Goal: Transaction & Acquisition: Register for event/course

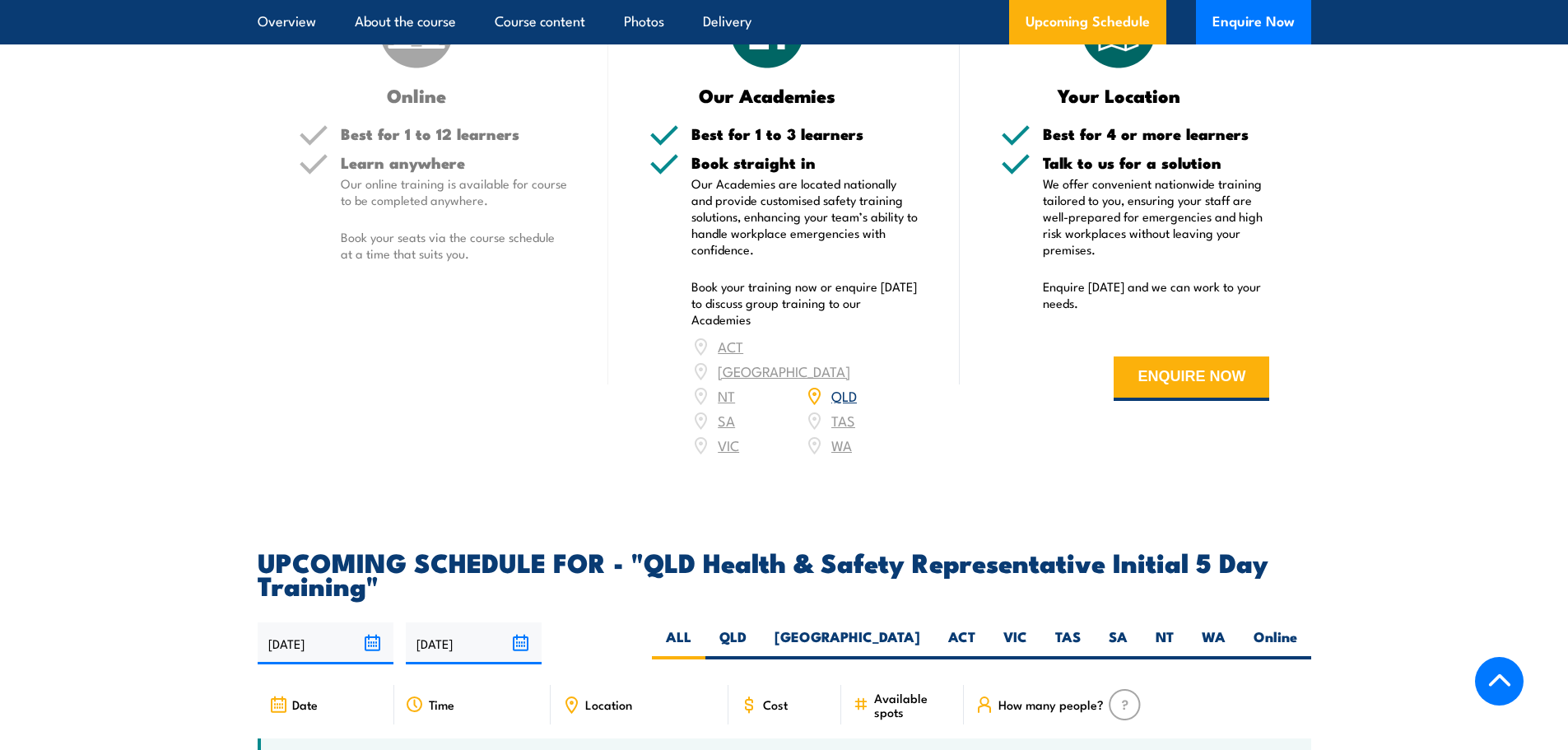
scroll to position [2882, 0]
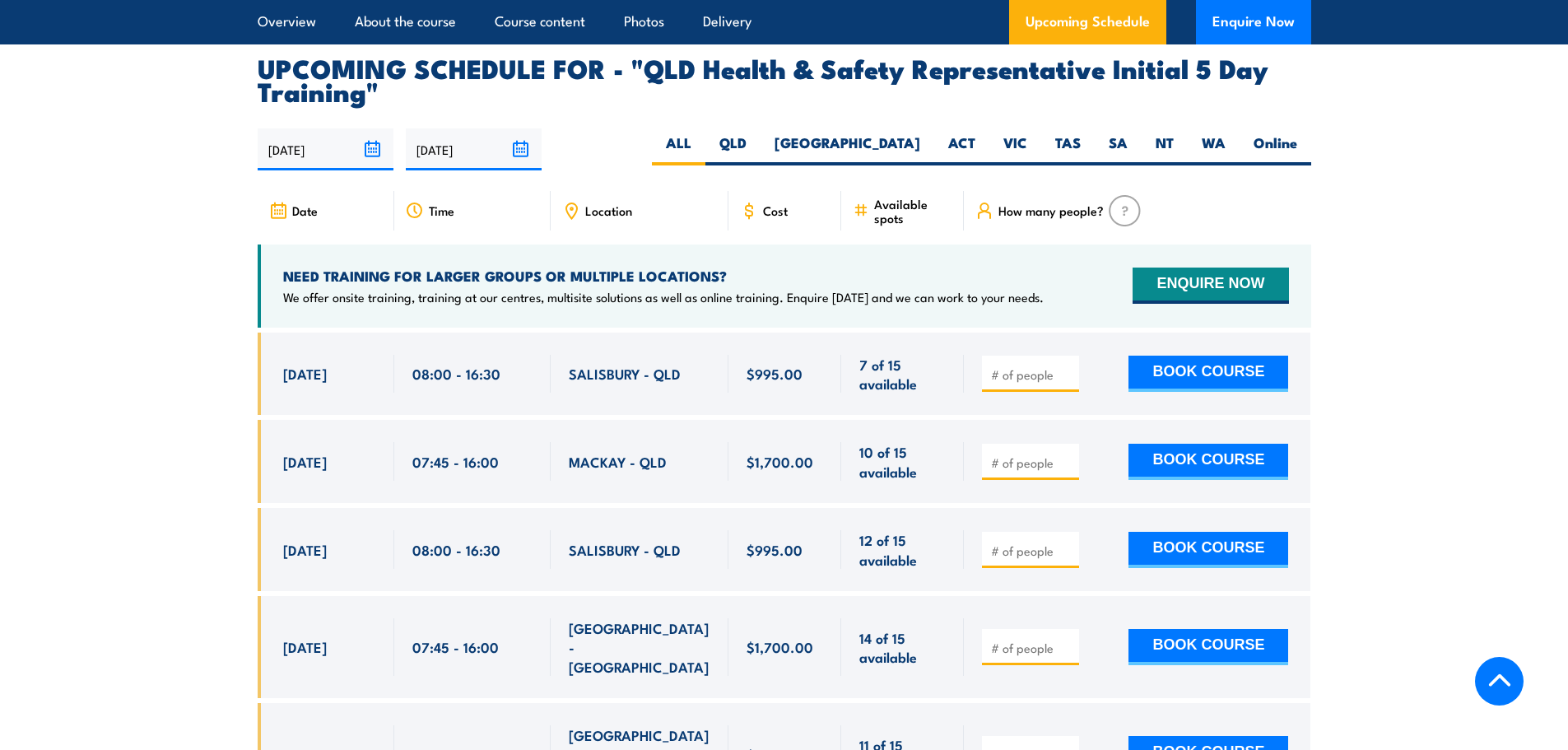
click at [621, 204] on span "Location" at bounding box center [608, 210] width 47 height 14
click at [573, 206] on icon at bounding box center [571, 211] width 18 height 18
click at [658, 205] on div "Location" at bounding box center [639, 210] width 178 height 40
click at [625, 211] on span "Location" at bounding box center [608, 210] width 47 height 14
click at [583, 211] on div "Location" at bounding box center [639, 210] width 178 height 40
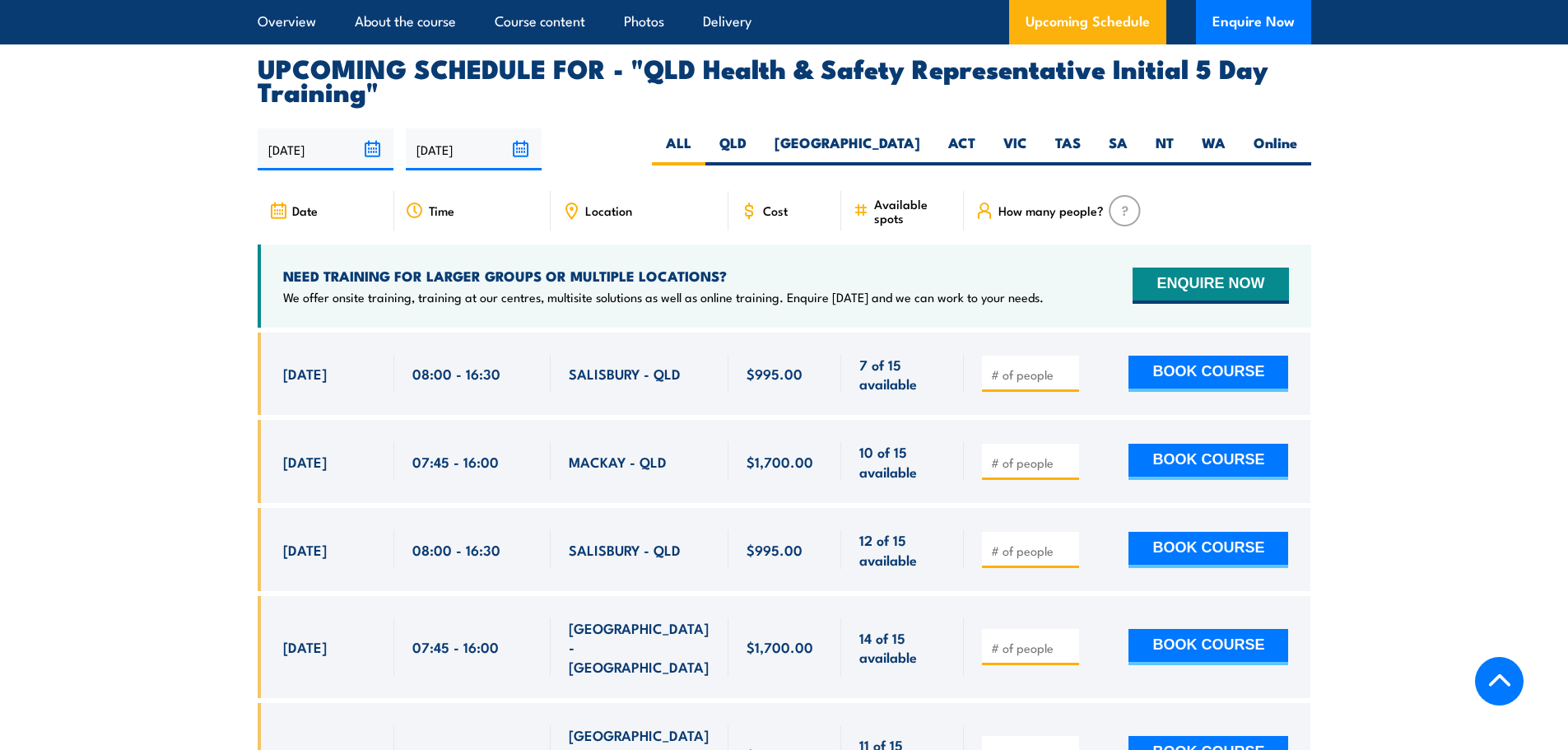
click at [639, 205] on div "Location" at bounding box center [639, 210] width 178 height 40
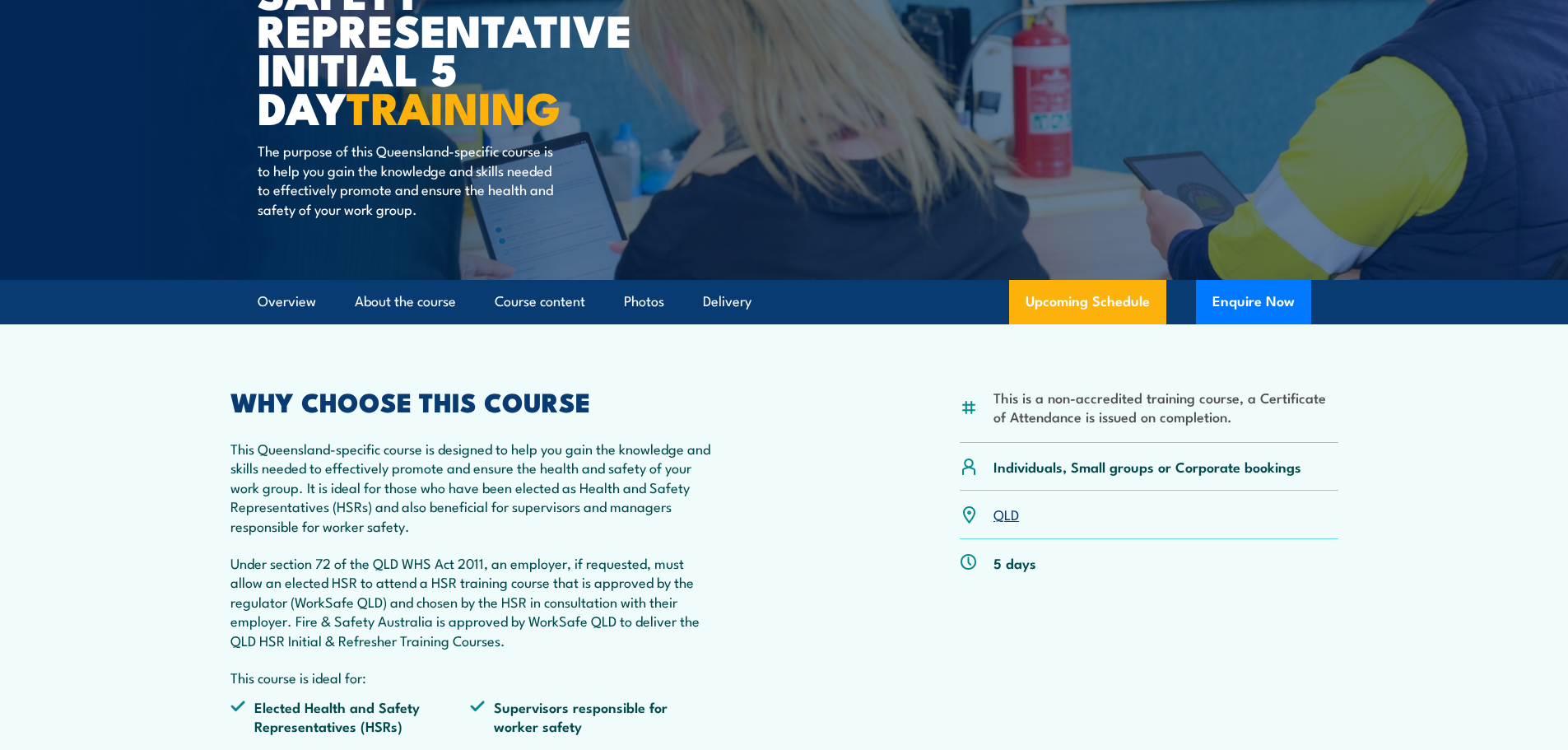
scroll to position [0, 0]
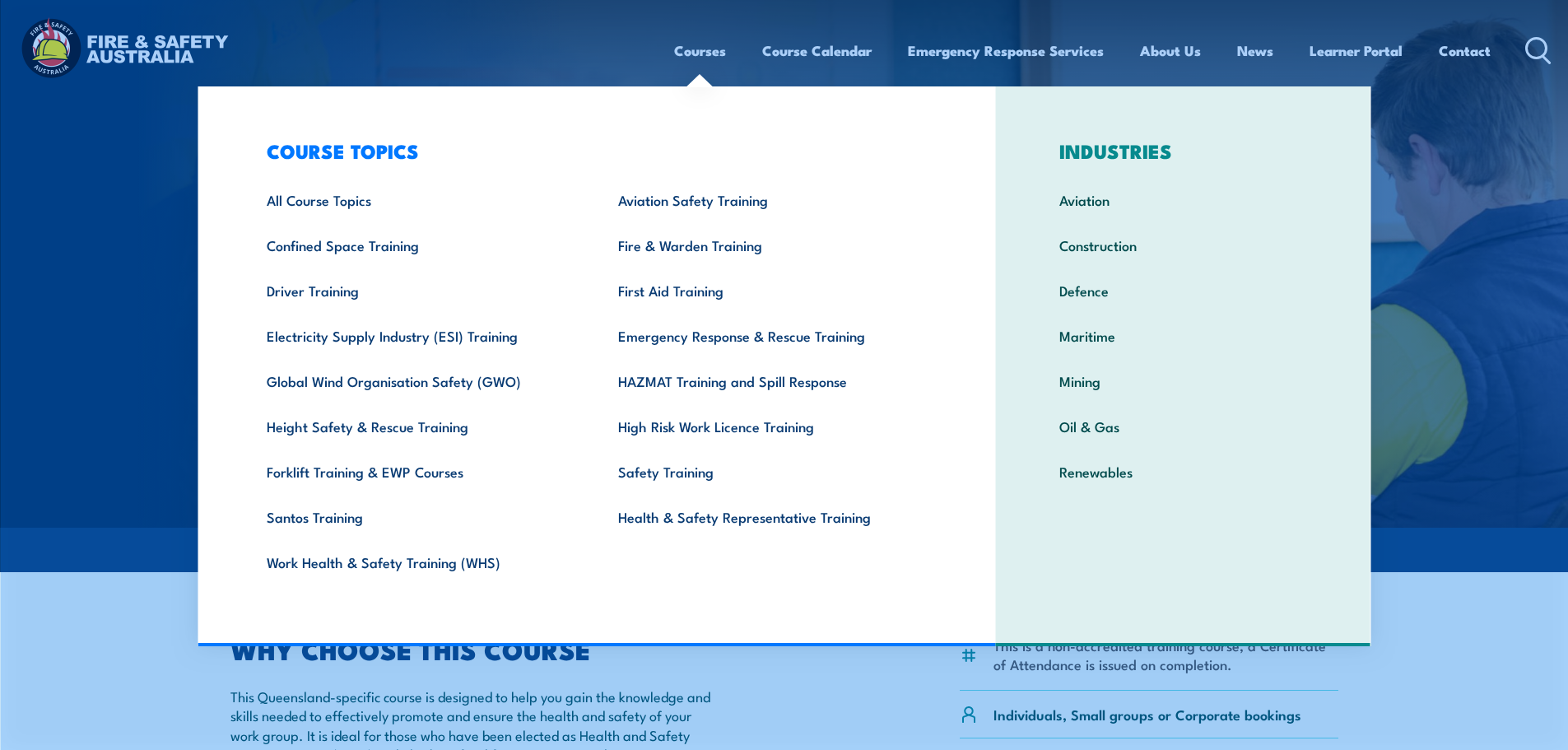
click at [705, 53] on link "Courses" at bounding box center [700, 50] width 52 height 43
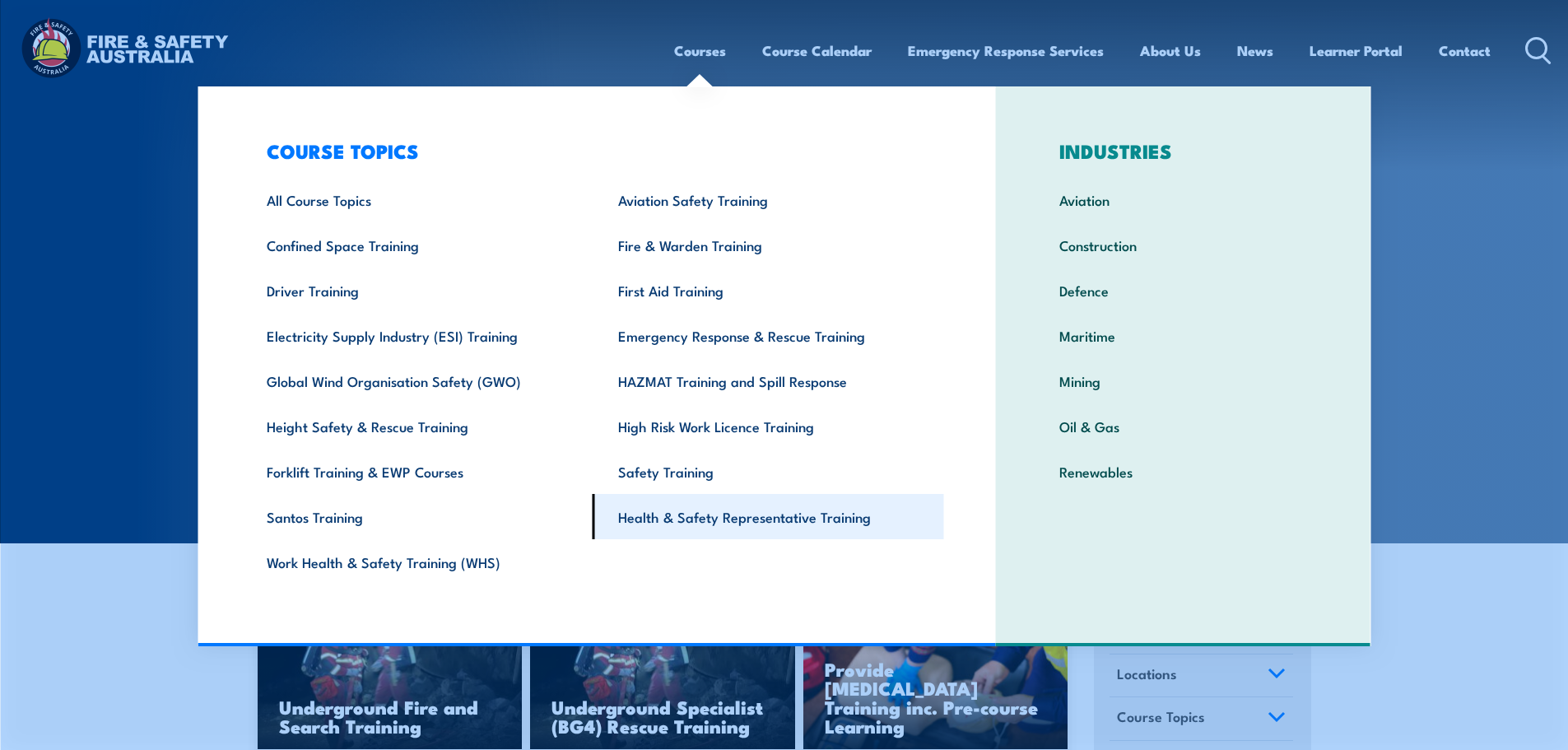
click at [685, 527] on link "Health & Safety Representative Training" at bounding box center [768, 516] width 352 height 45
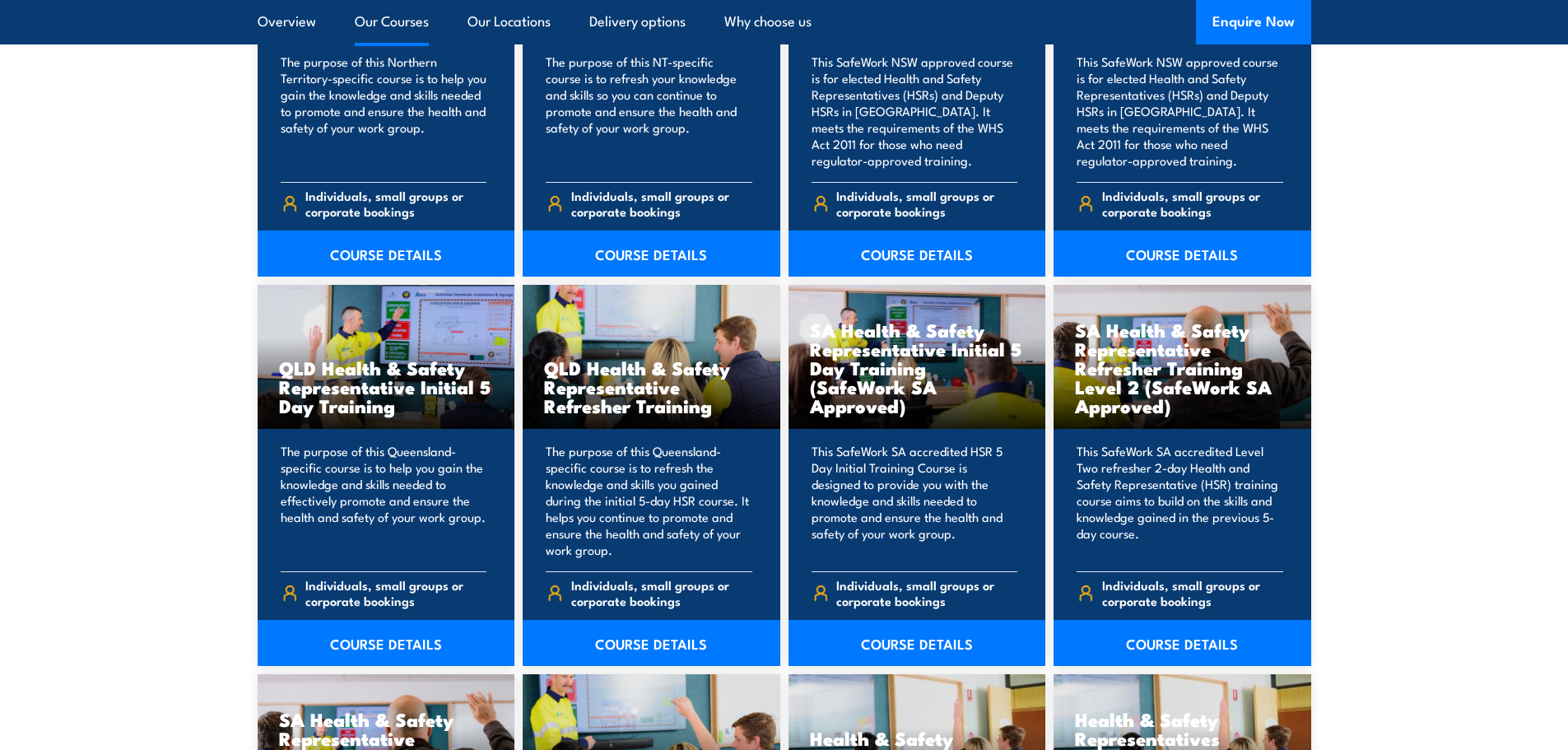
scroll to position [1976, 0]
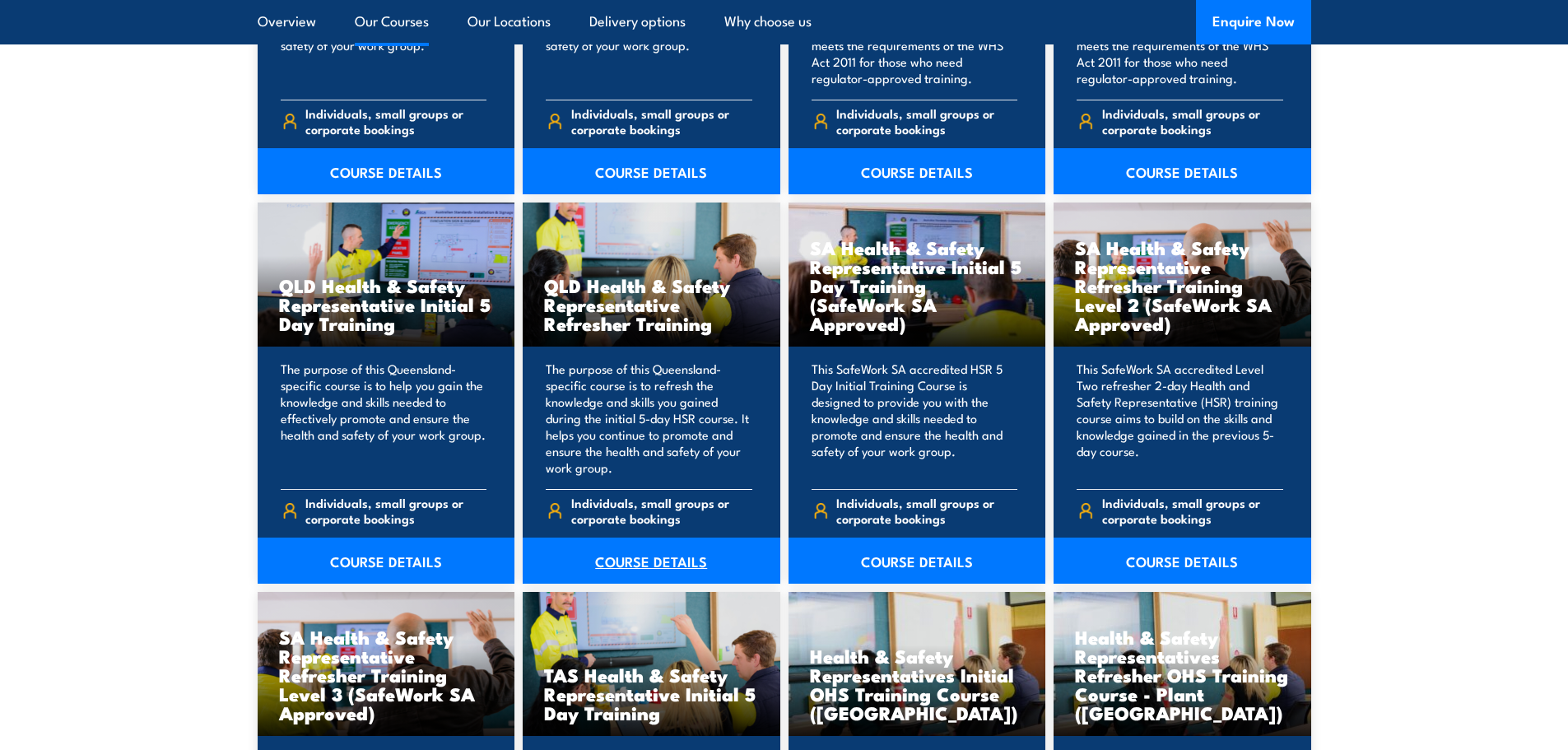
click at [671, 568] on link "COURSE DETAILS" at bounding box center [651, 561] width 258 height 46
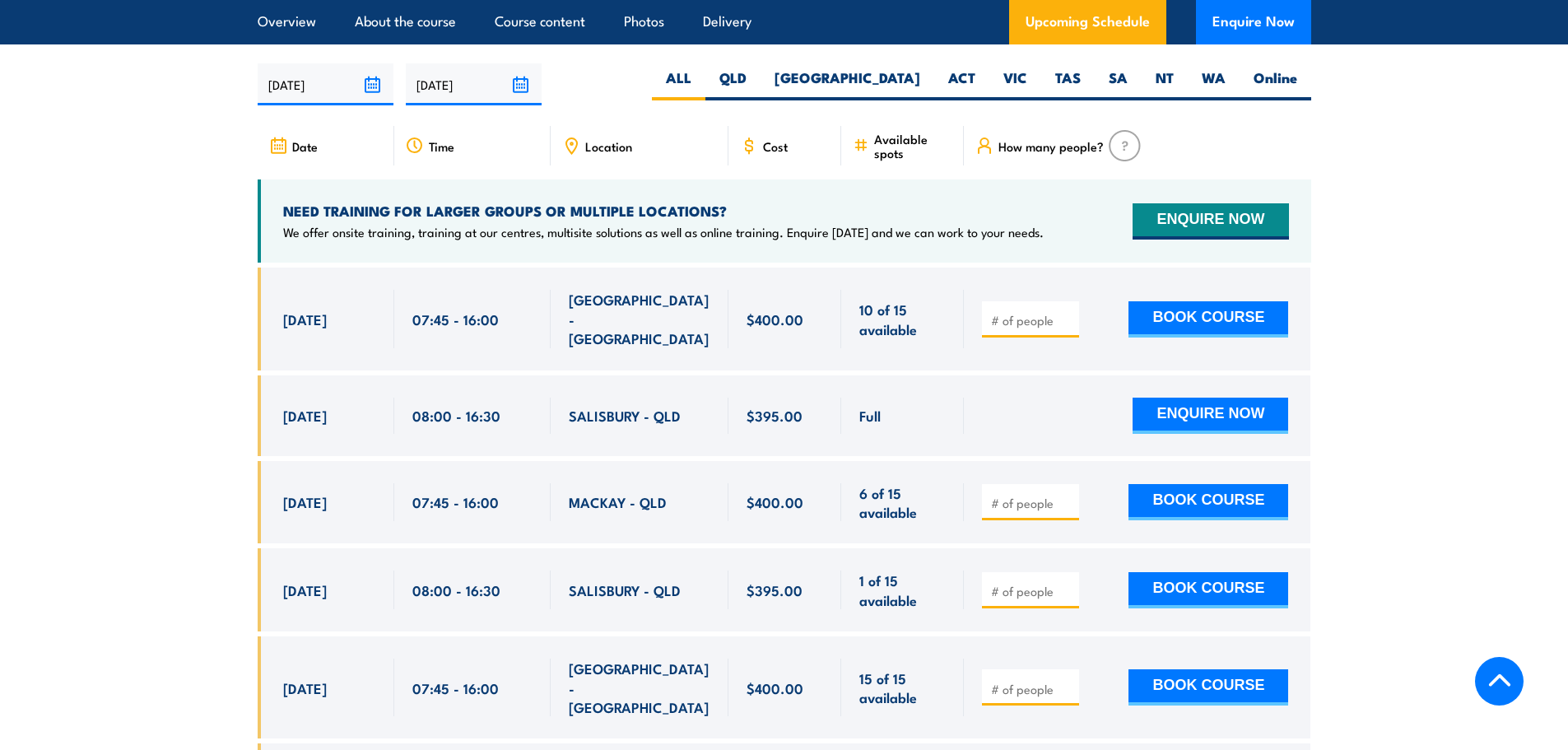
scroll to position [3046, 0]
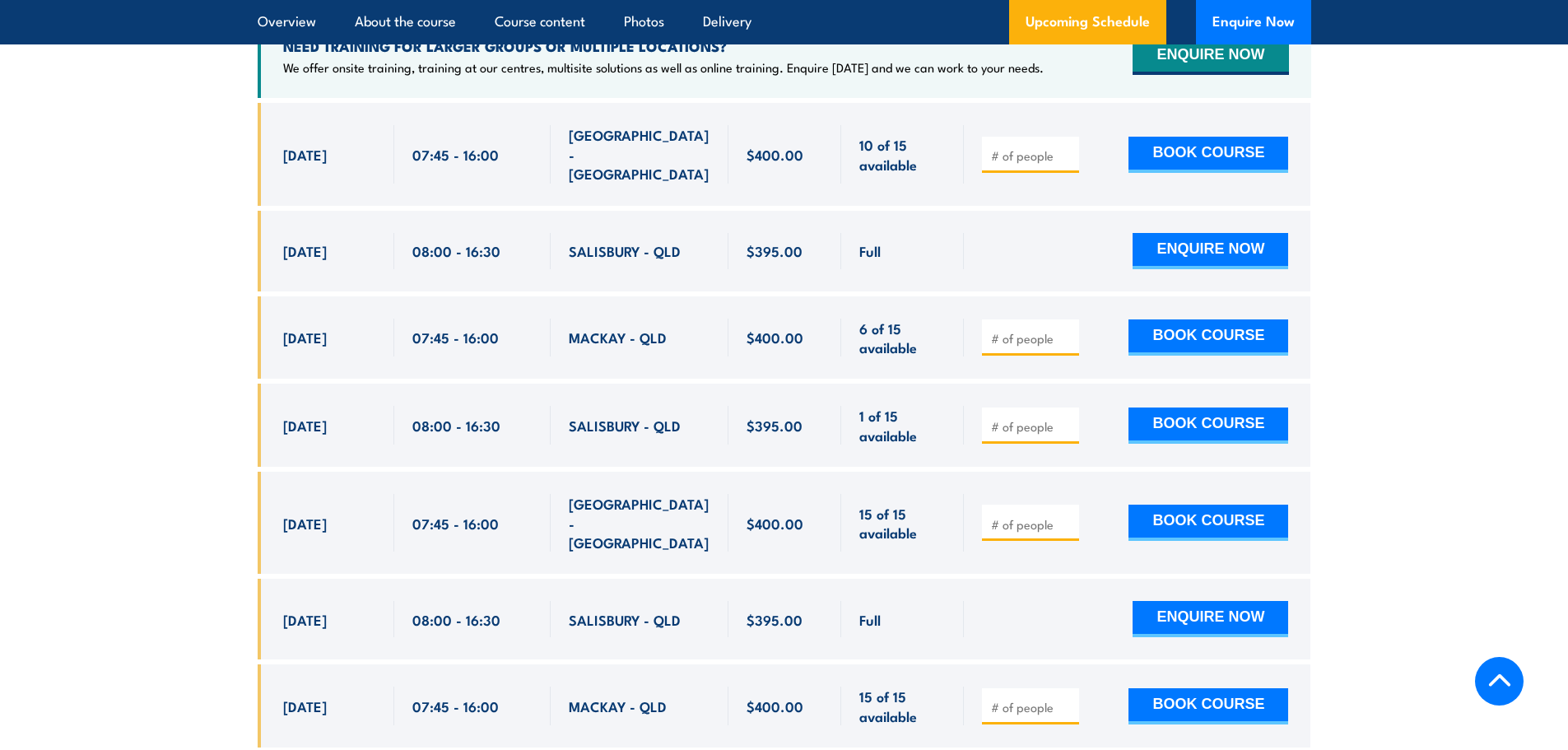
click at [785, 252] on span "$395.00" at bounding box center [774, 251] width 56 height 19
click at [1014, 422] on input "number" at bounding box center [1032, 427] width 82 height 17
type input "1"
click at [1069, 418] on input "1" at bounding box center [1032, 427] width 82 height 17
click at [1212, 418] on button "BOOK COURSE" at bounding box center [1208, 425] width 159 height 36
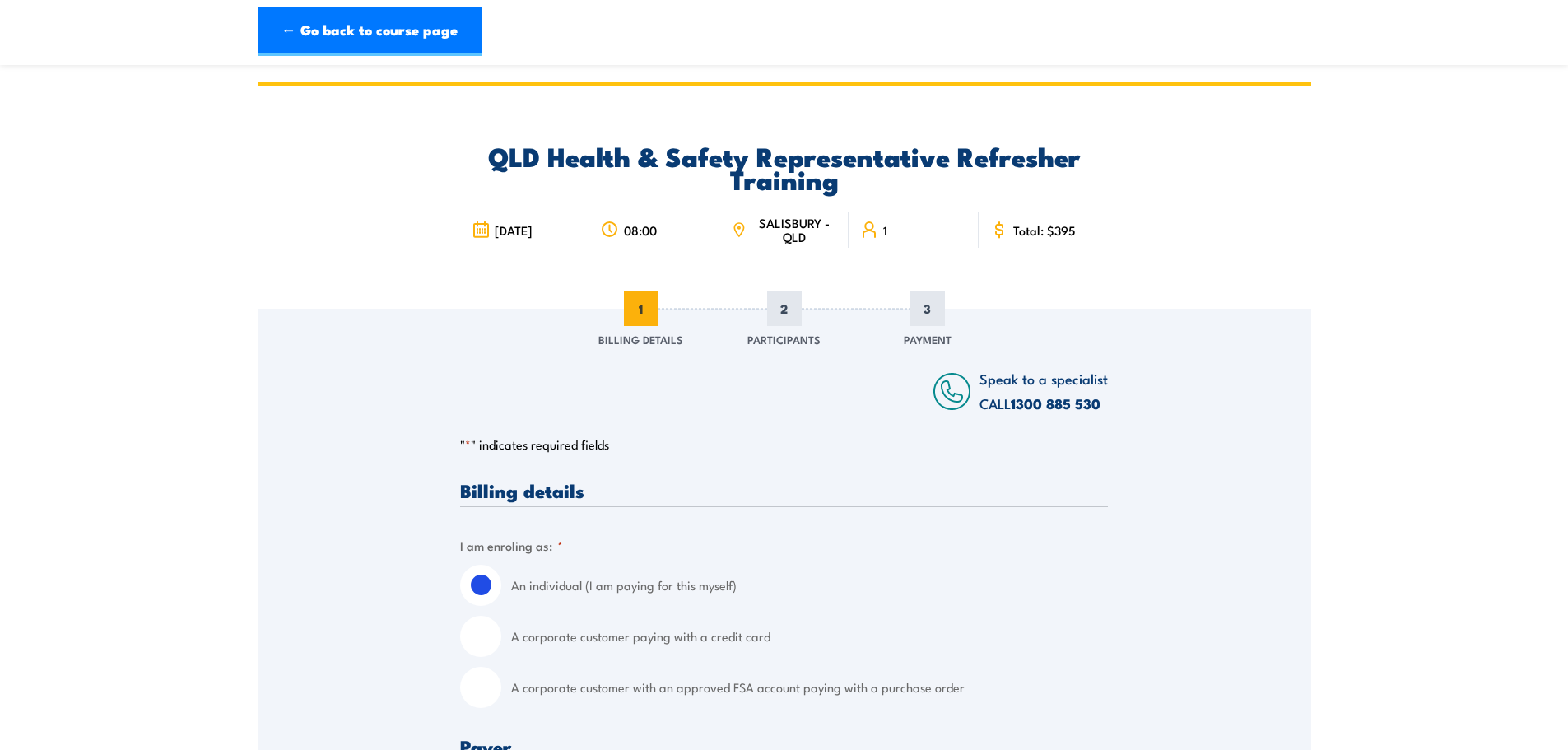
scroll to position [412, 0]
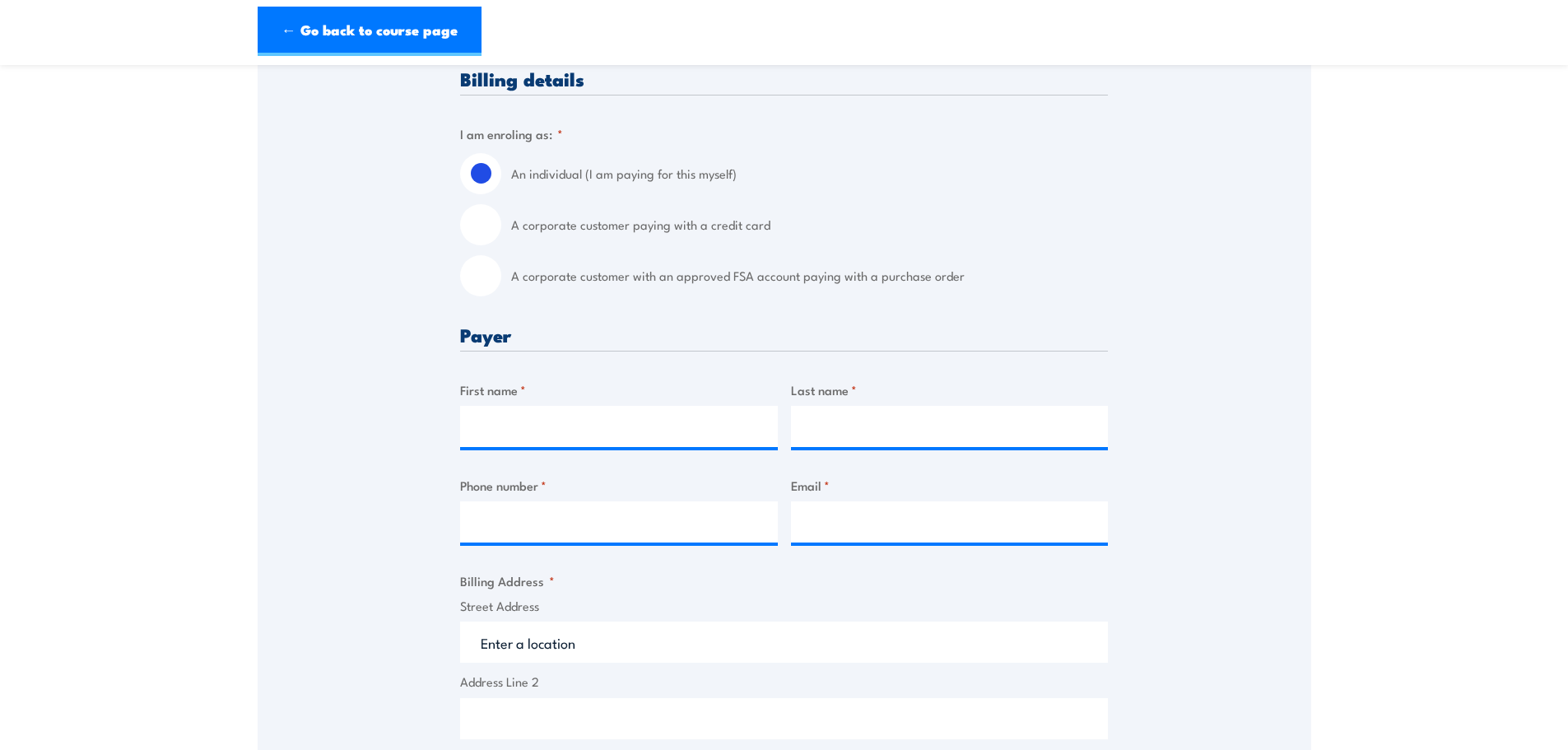
click at [484, 285] on input "A corporate customer with an approved FSA account paying with a purchase order" at bounding box center [481, 275] width 41 height 41
radio input "true"
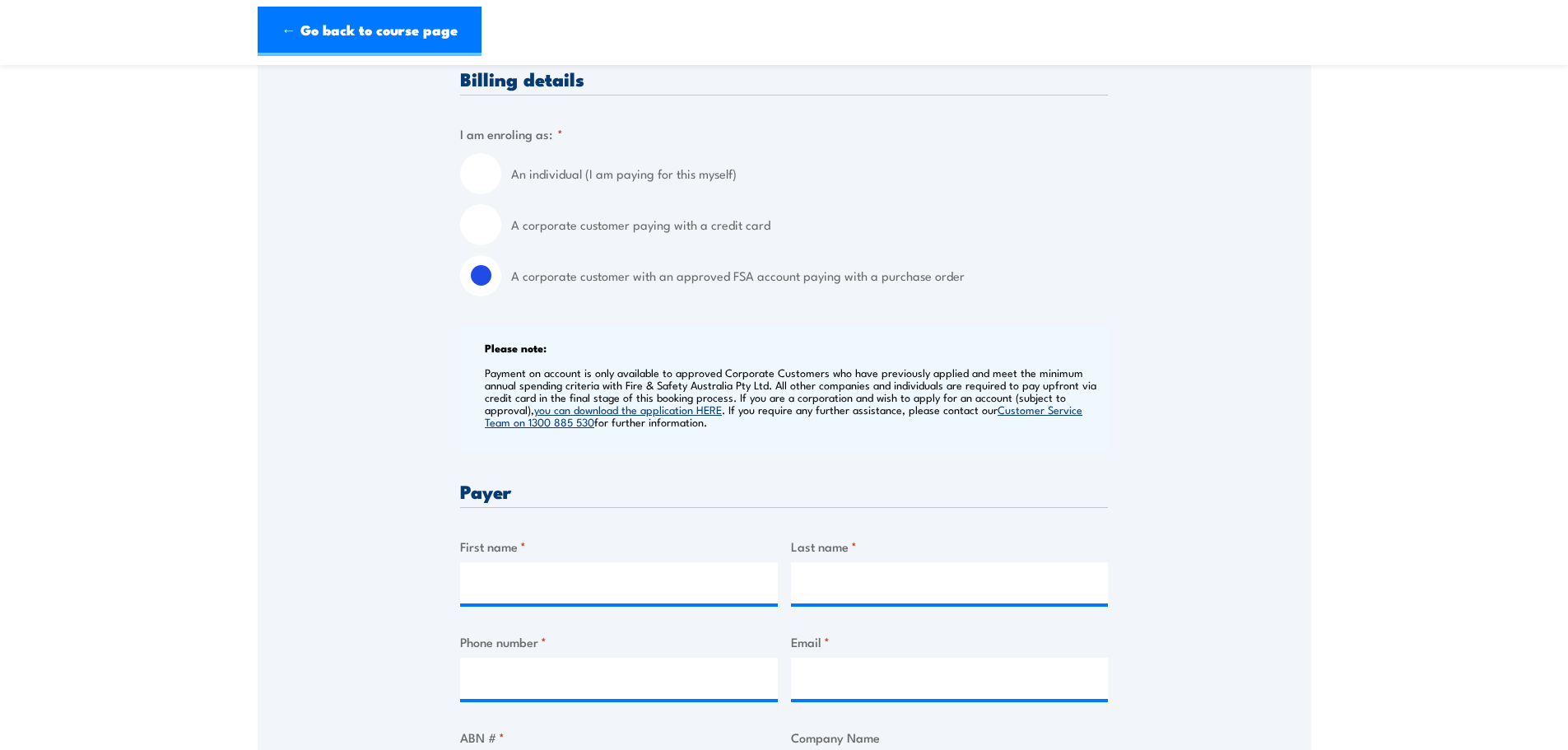
scroll to position [741, 0]
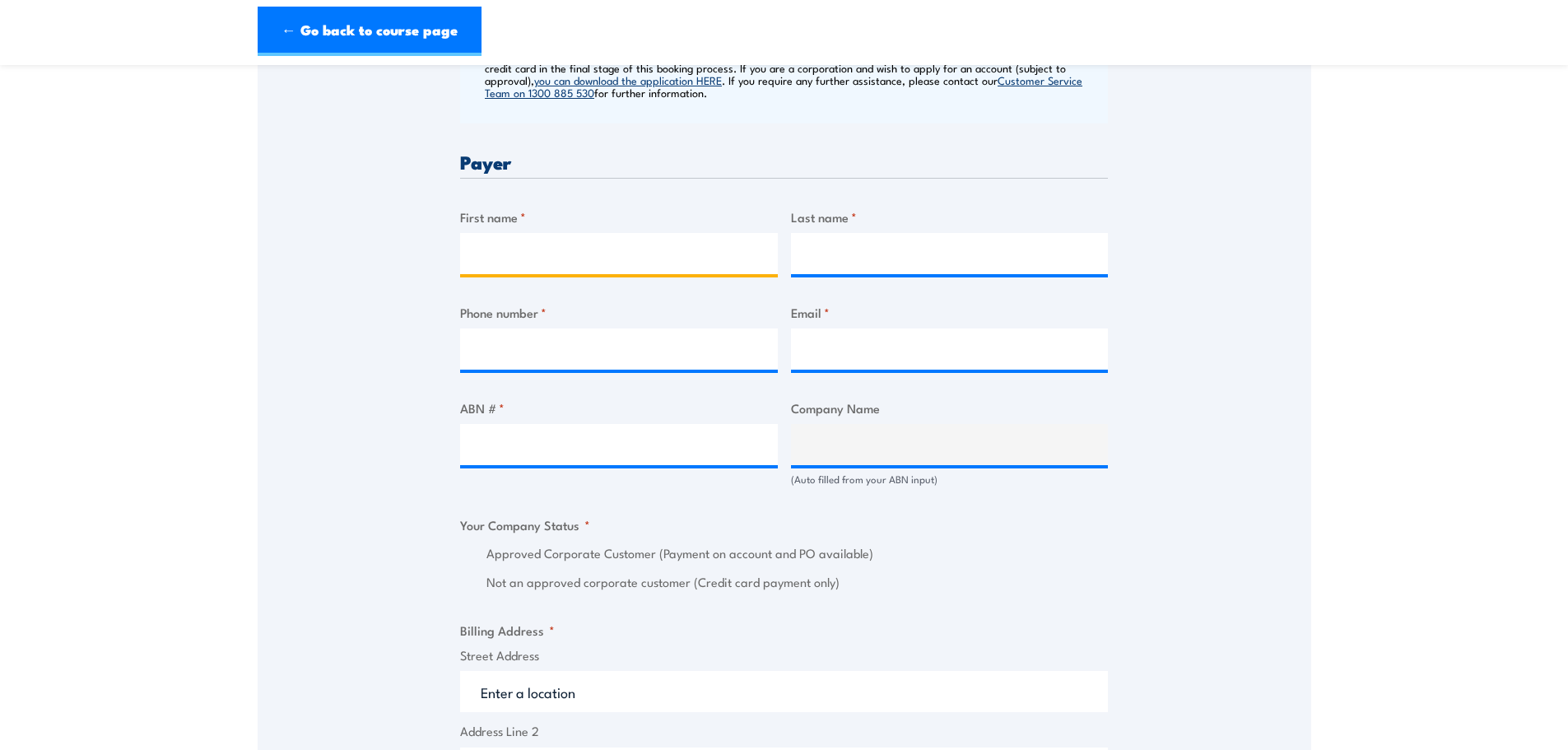
click at [530, 247] on input "First name *" at bounding box center [619, 253] width 318 height 41
type input "Lauren"
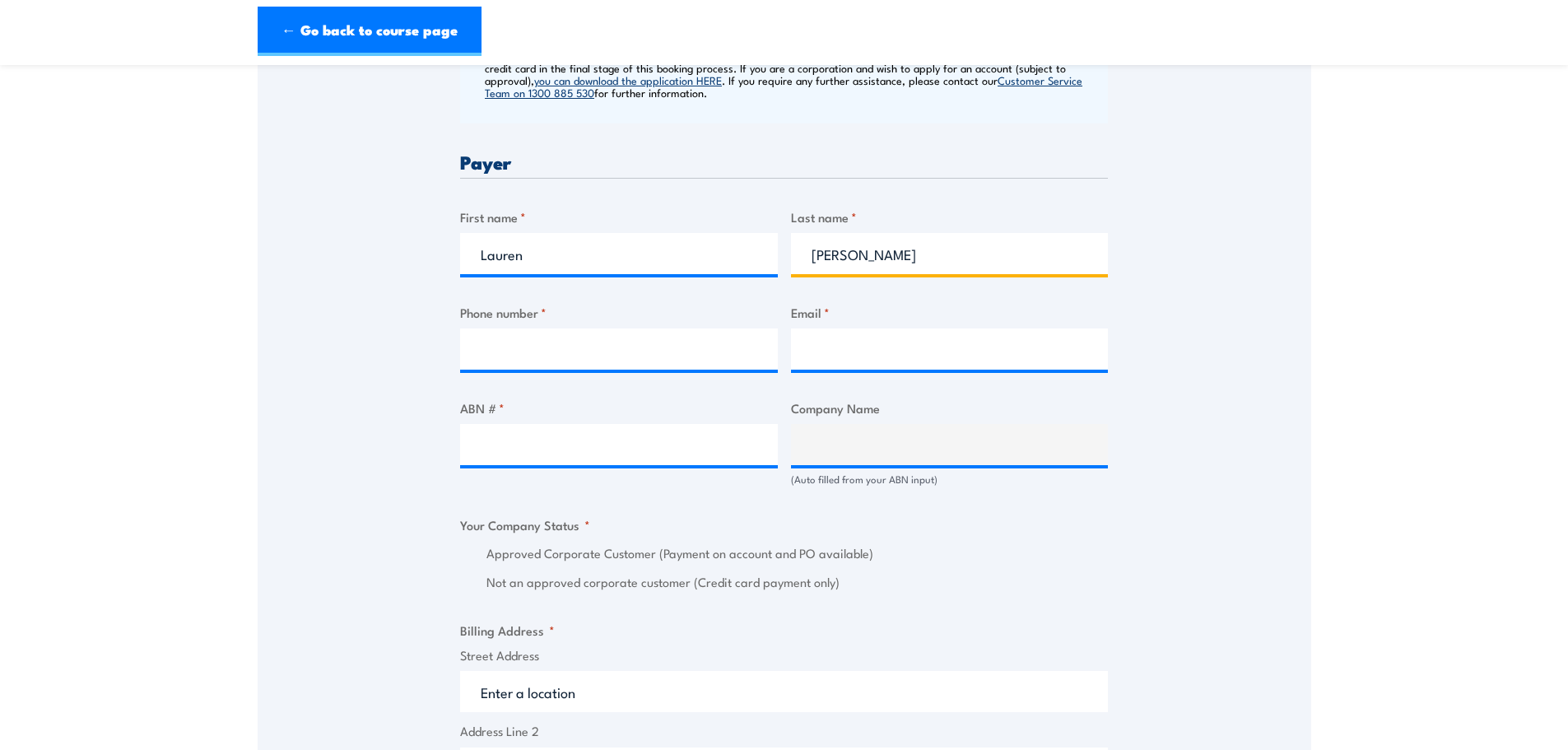
type input "Copelin"
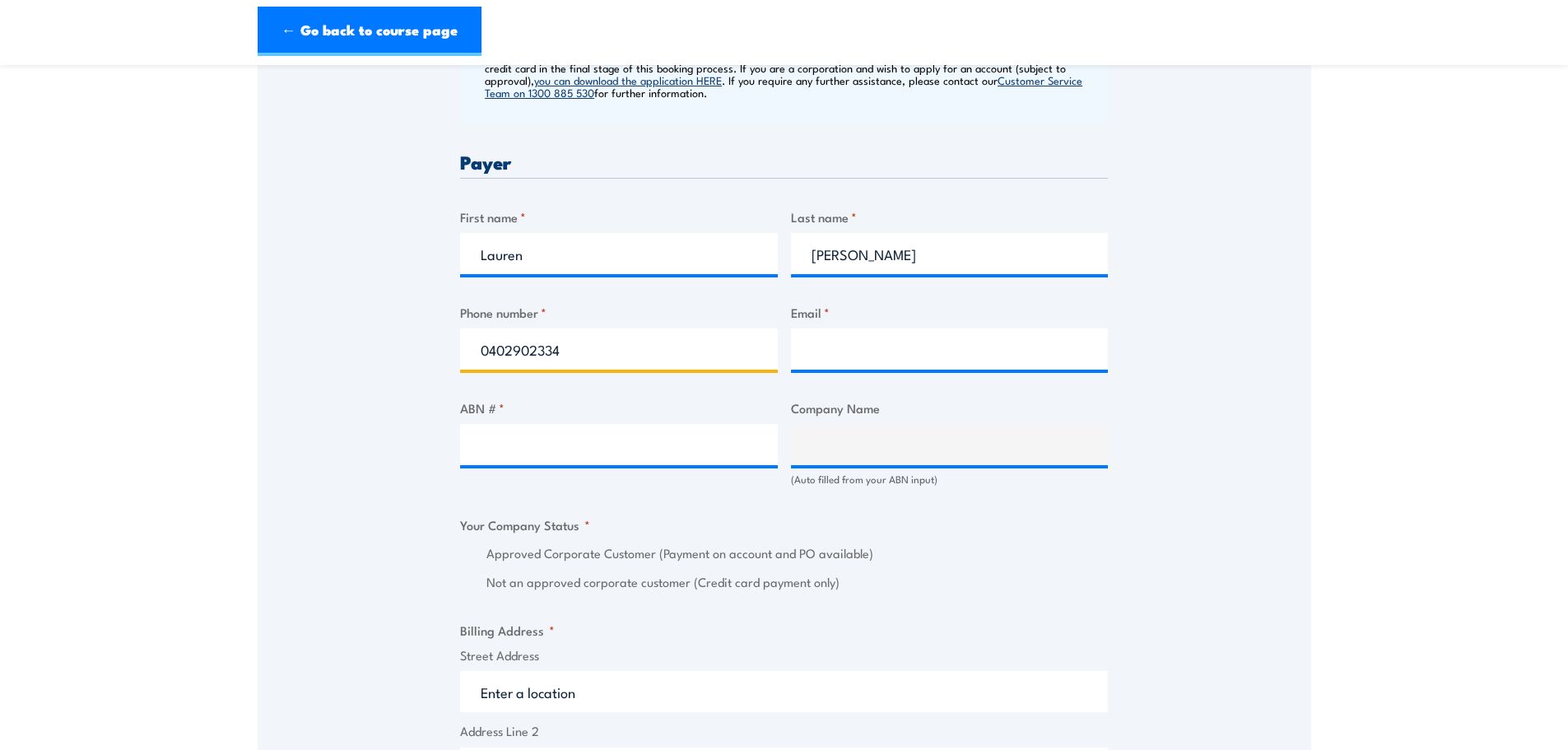
type input "0402902334"
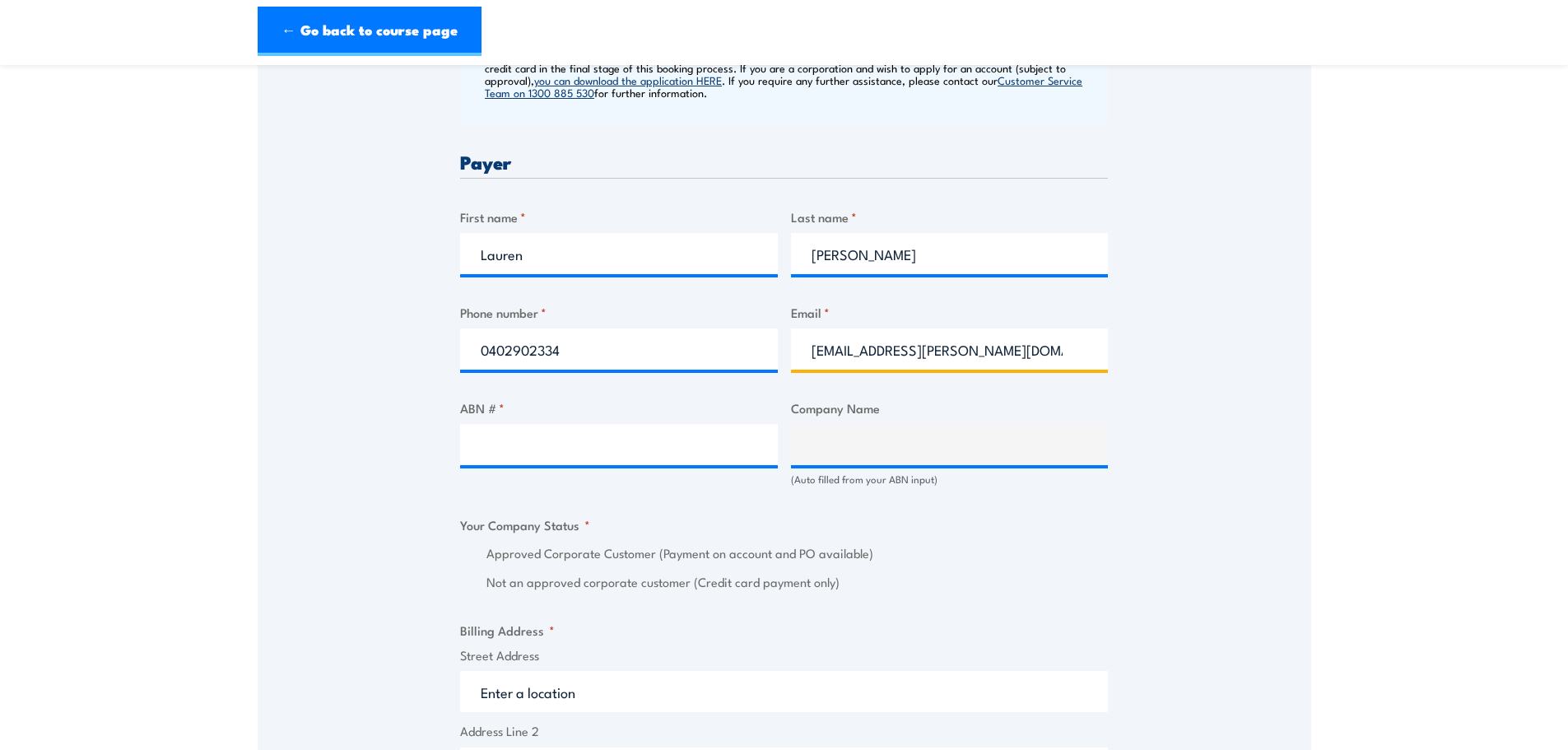
type input "lauren.kelly@metcashfg.com"
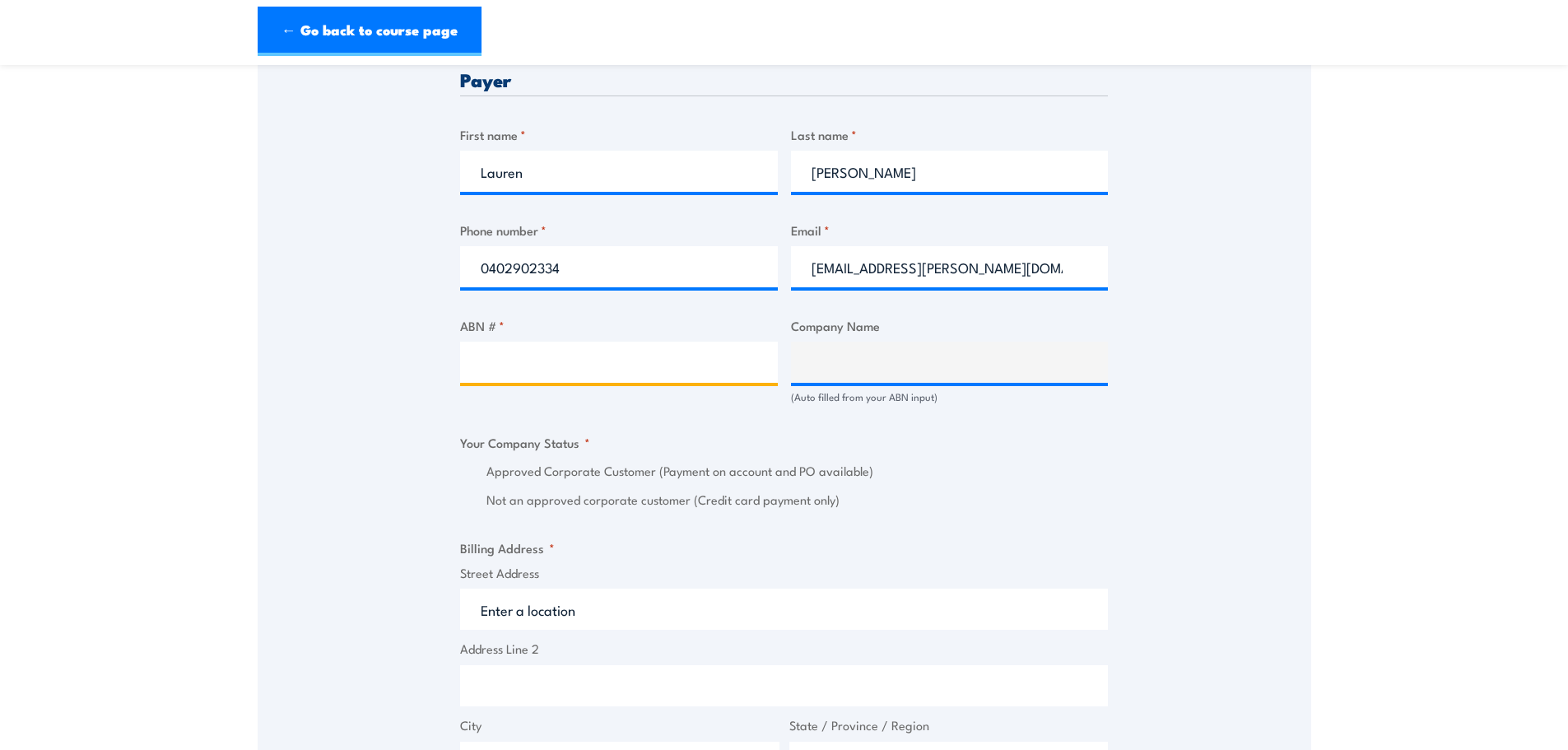
scroll to position [906, 0]
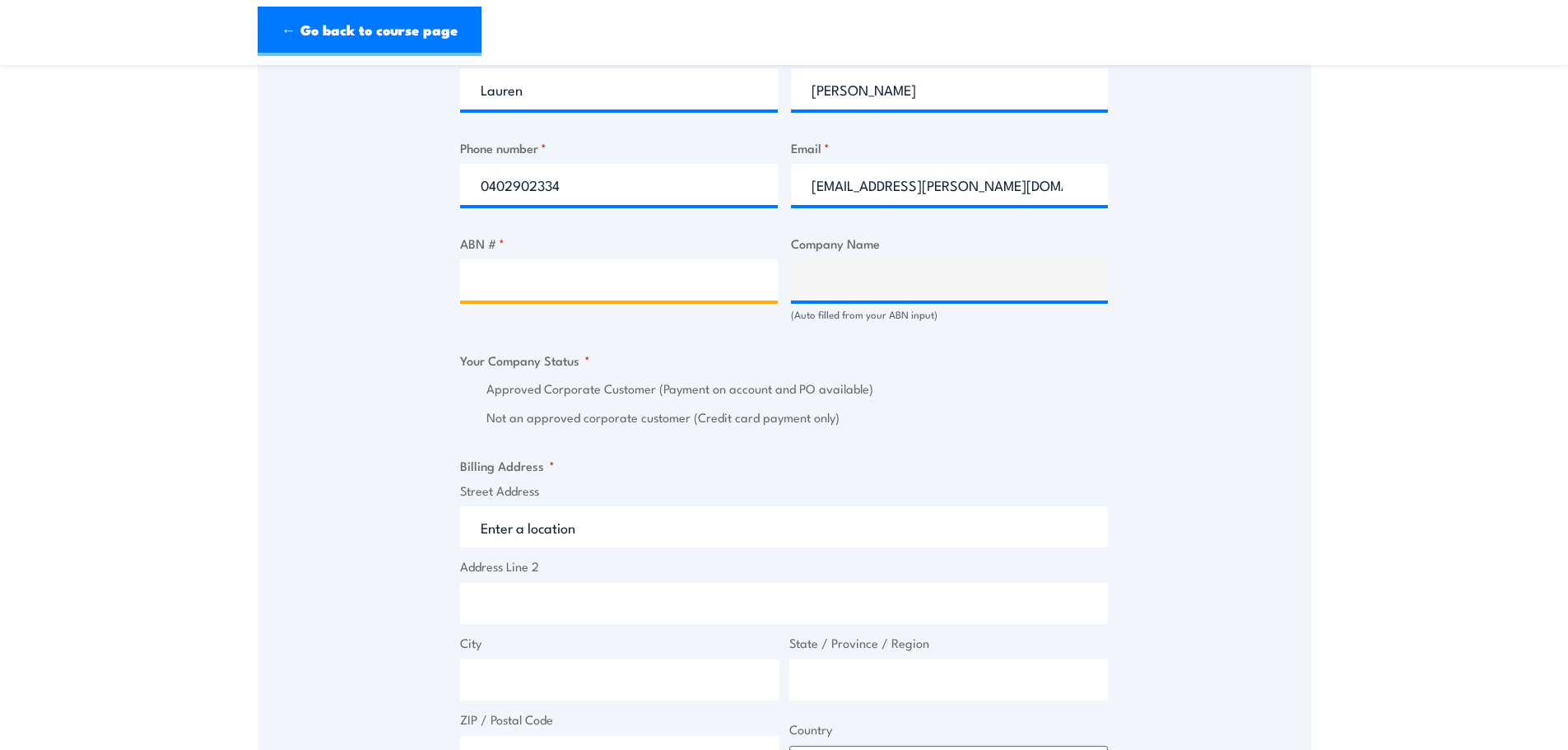
paste input "61 000 031 569"
type input "61 000 031 569"
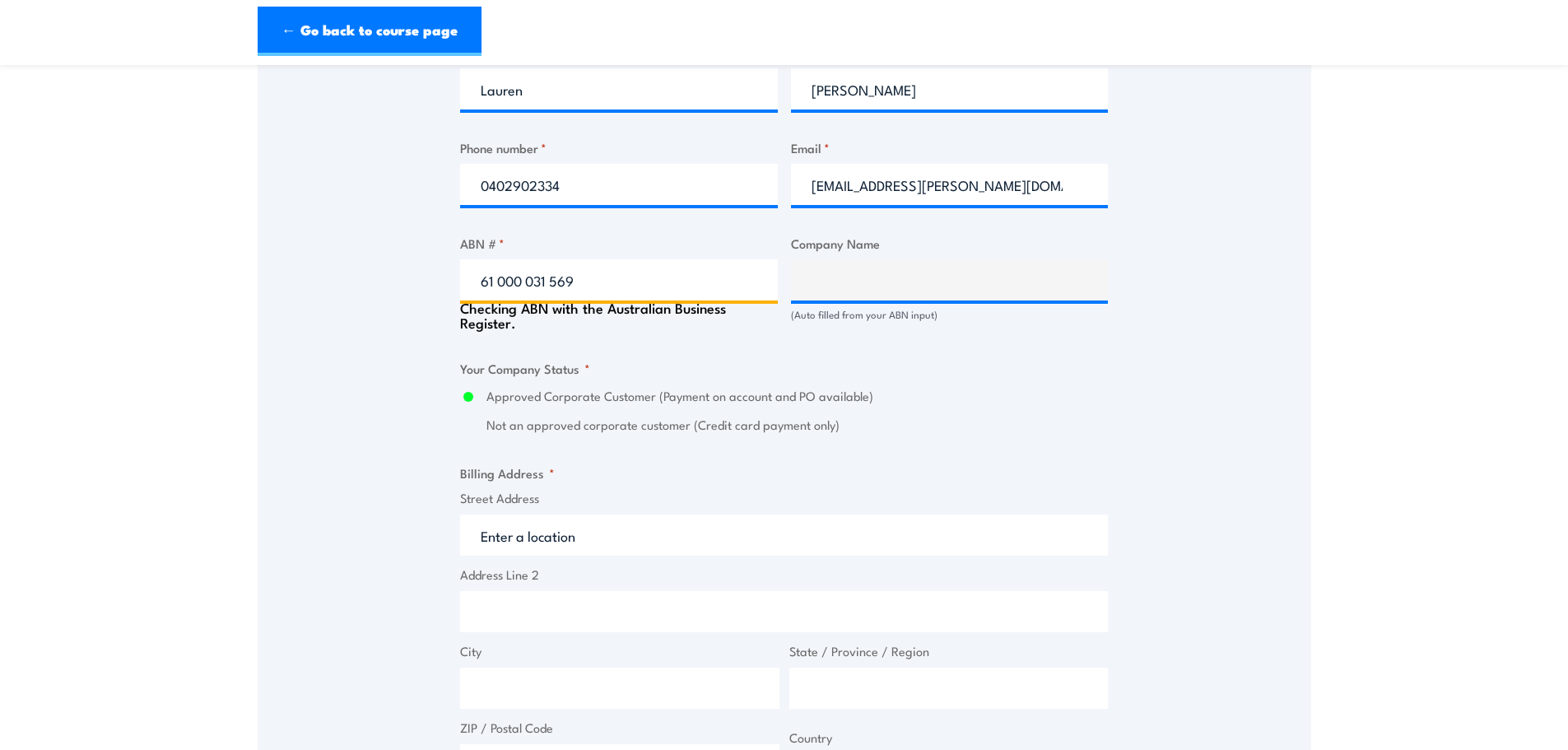
type input "METCASH TRADING LIMITED"
radio input "true"
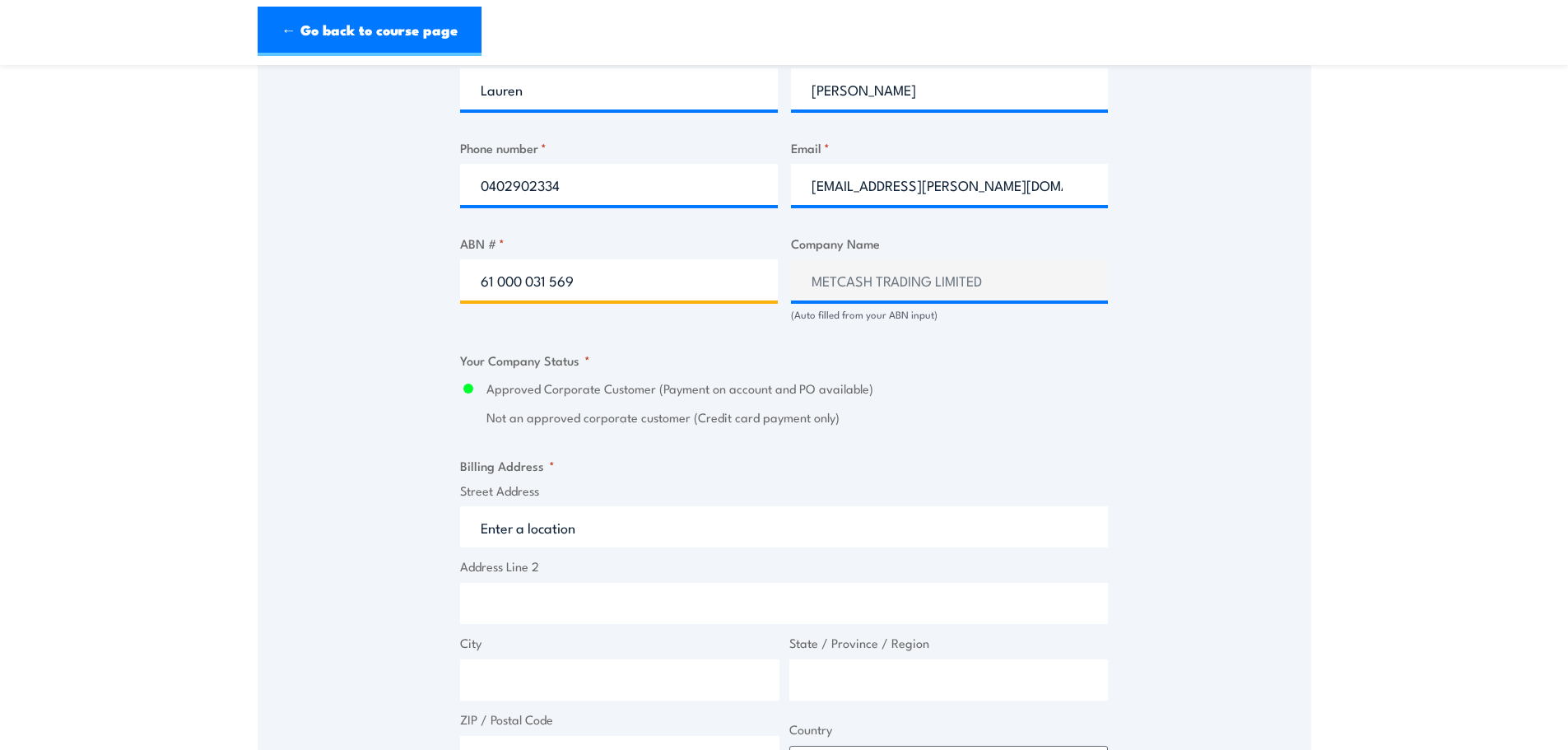
scroll to position [988, 0]
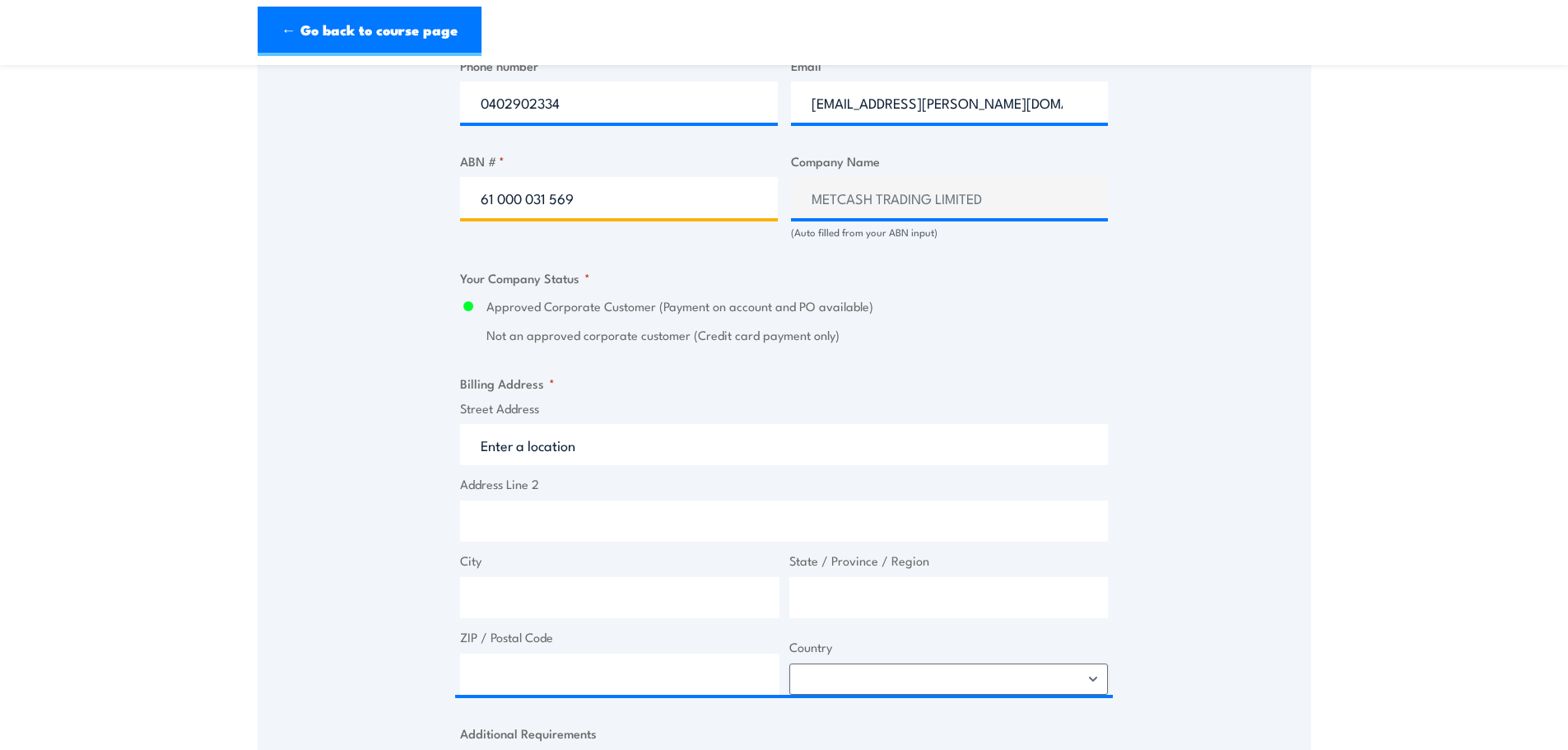
type input "61 000 031 569"
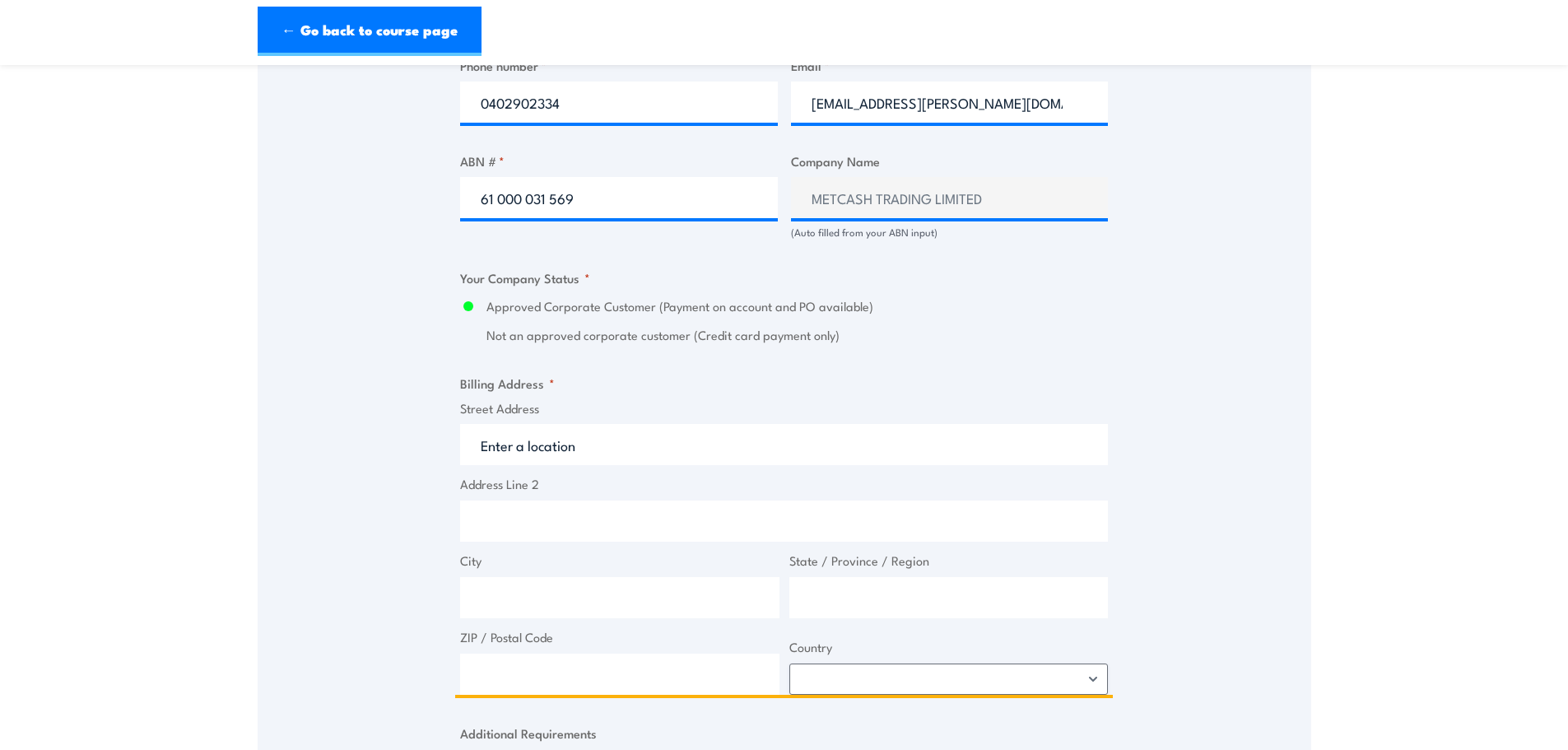
click at [549, 447] on input "Street Address" at bounding box center [784, 444] width 648 height 41
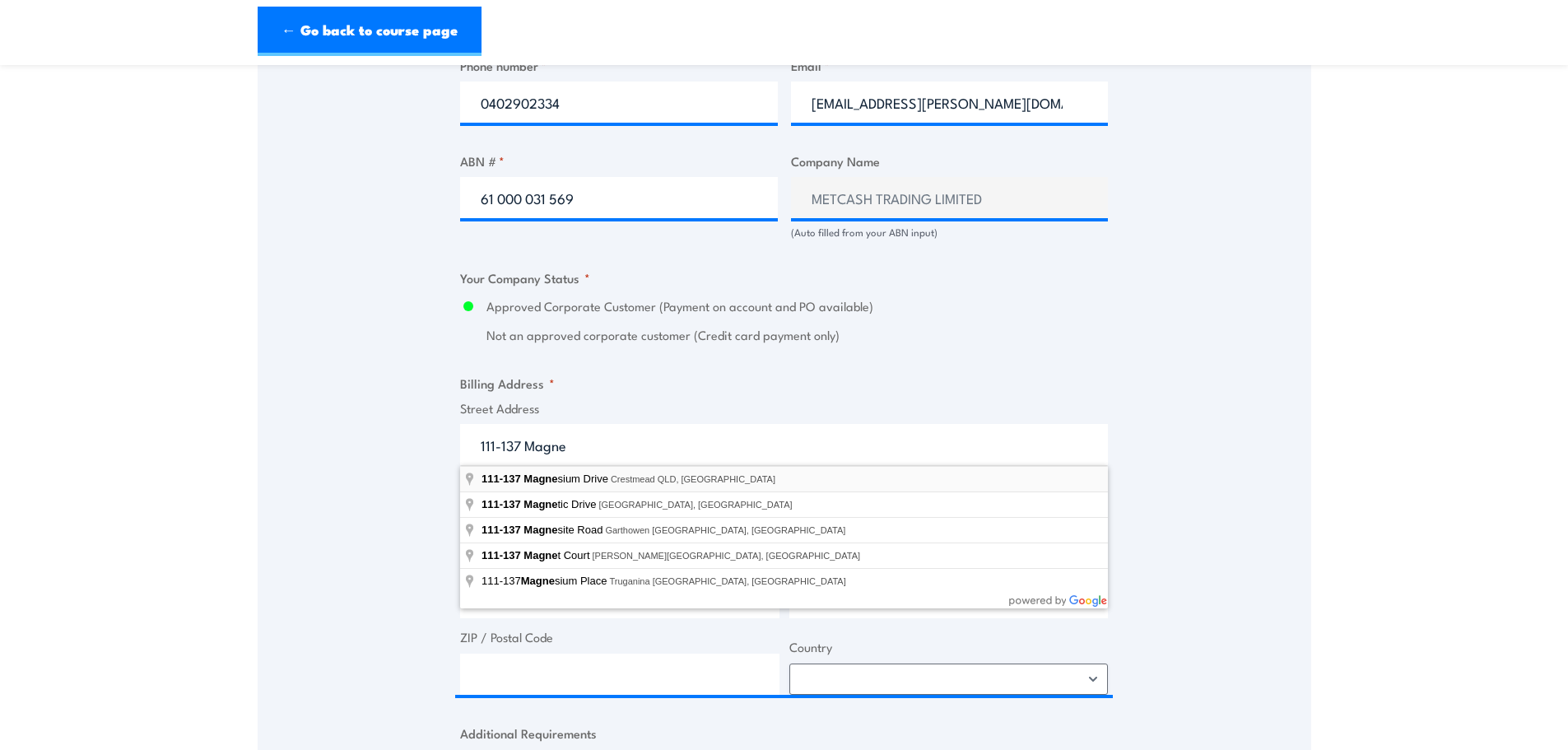
type input "111-137 Magnesium Drive, Crestmead QLD, Australia"
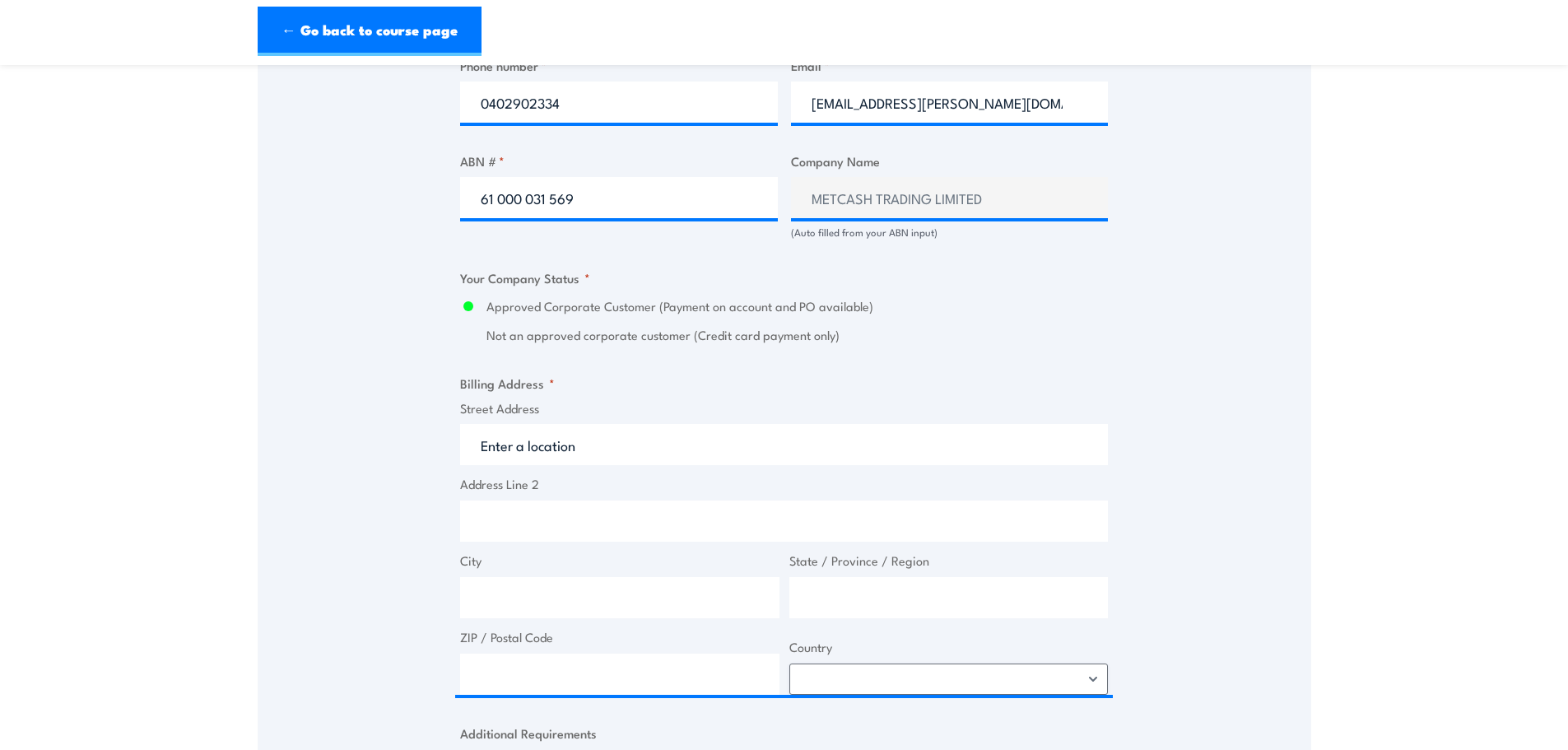
type input "111 Magnesium Dr"
type input "Crestmead"
type input "Queensland"
type input "4132"
select select "Australia"
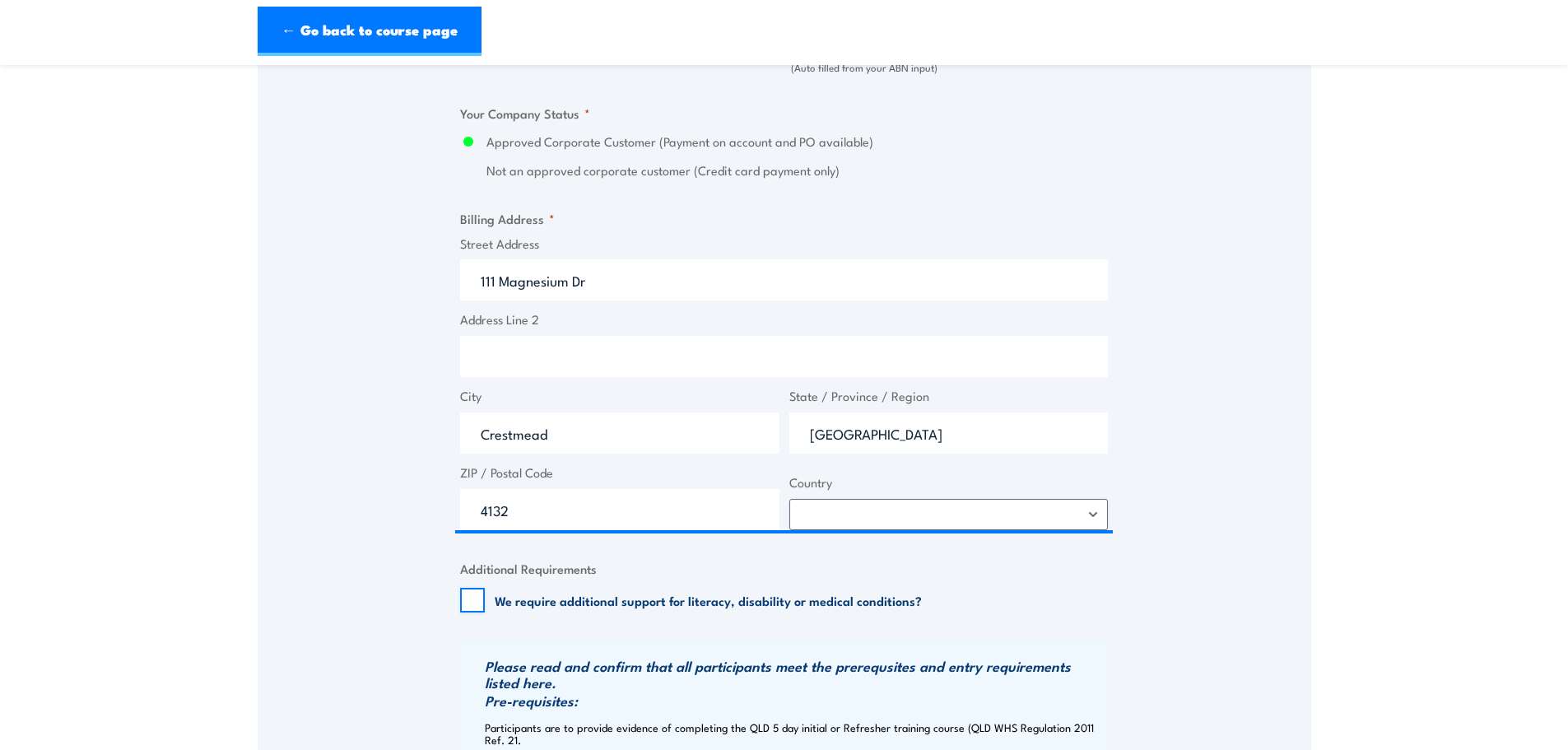
scroll to position [1235, 0]
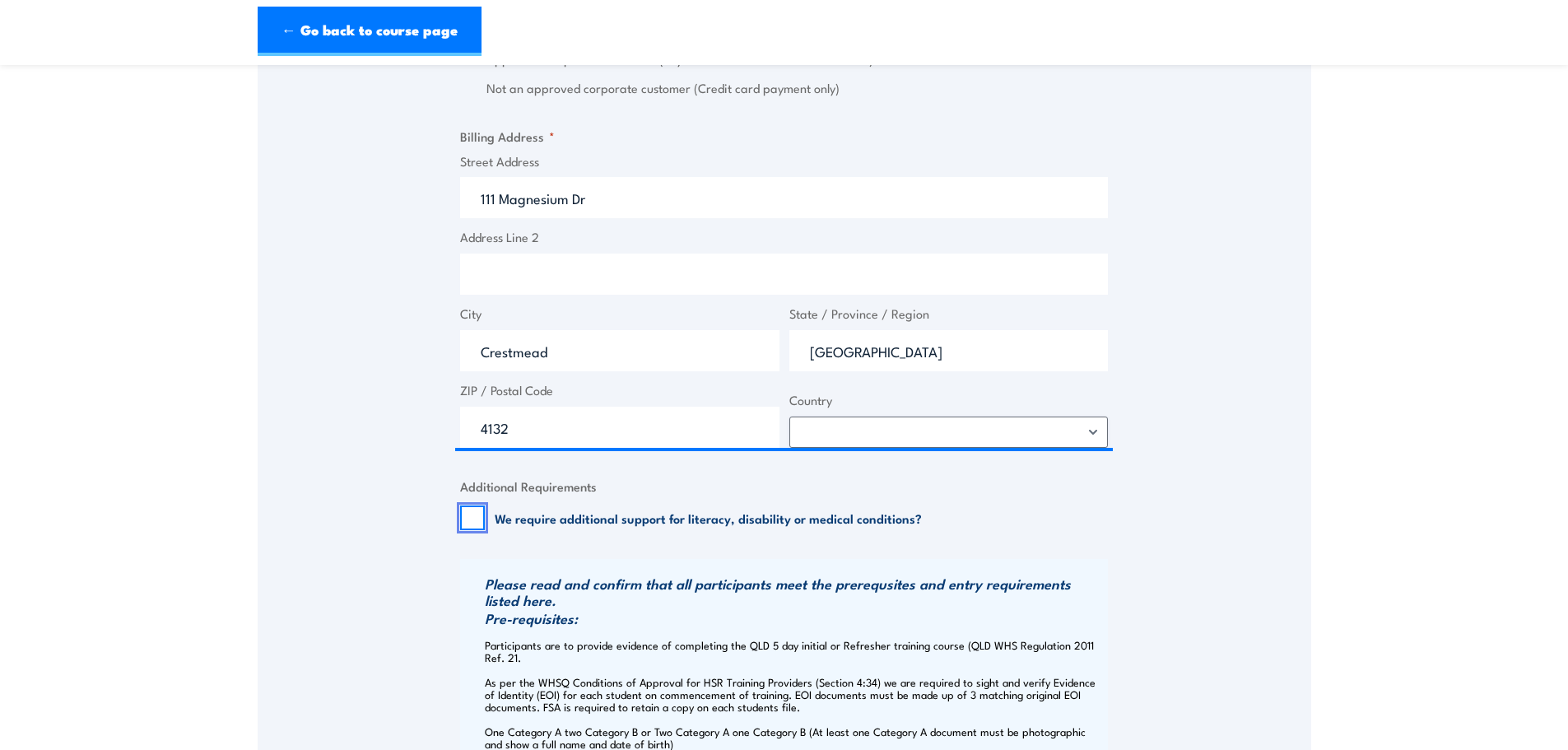
click at [481, 520] on input "We require additional support for literacy, disability or medical conditions?" at bounding box center [473, 518] width 25 height 25
click at [471, 514] on input "We require additional support for literacy, disability or medical conditions?" at bounding box center [473, 518] width 25 height 25
checkbox input "false"
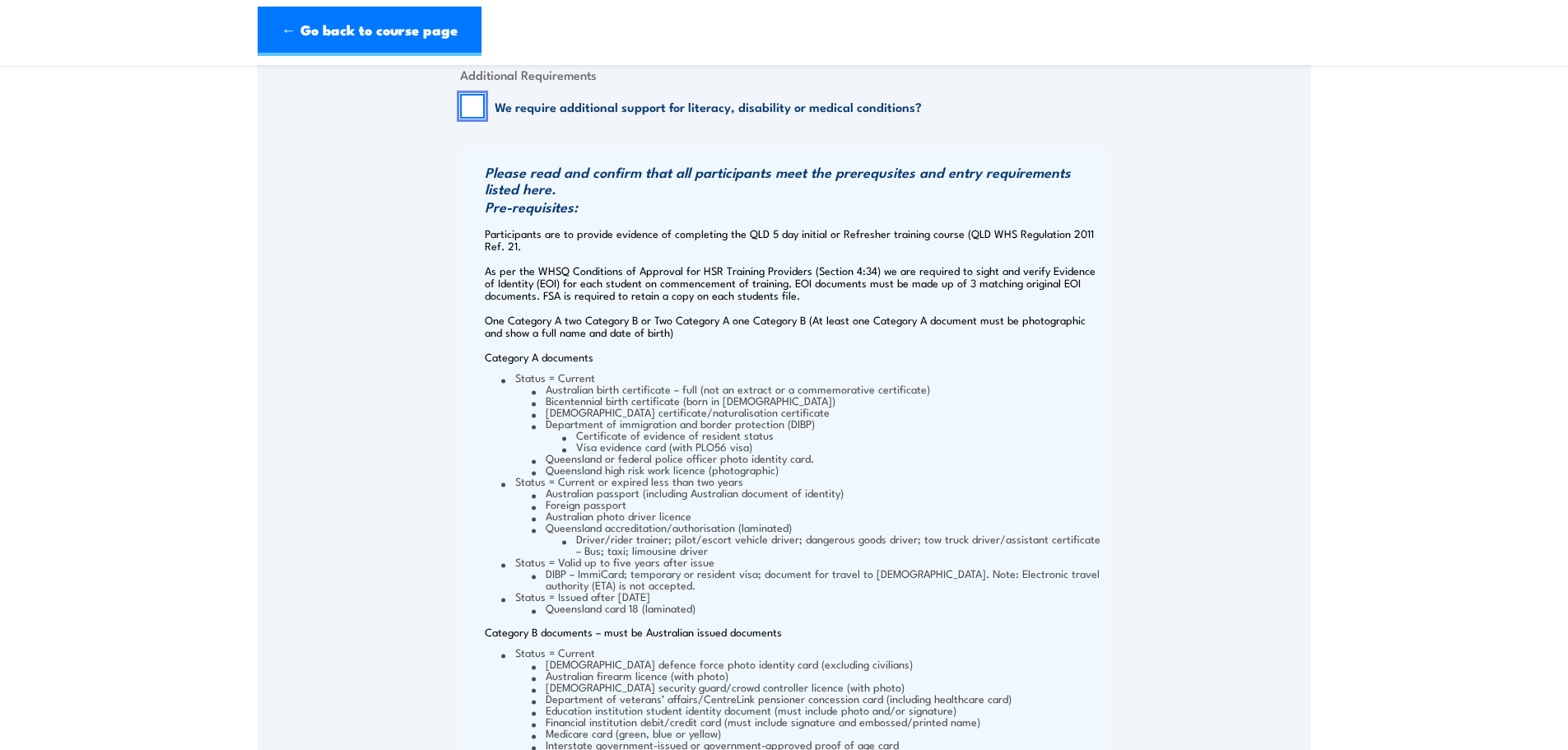
scroll to position [2223, 0]
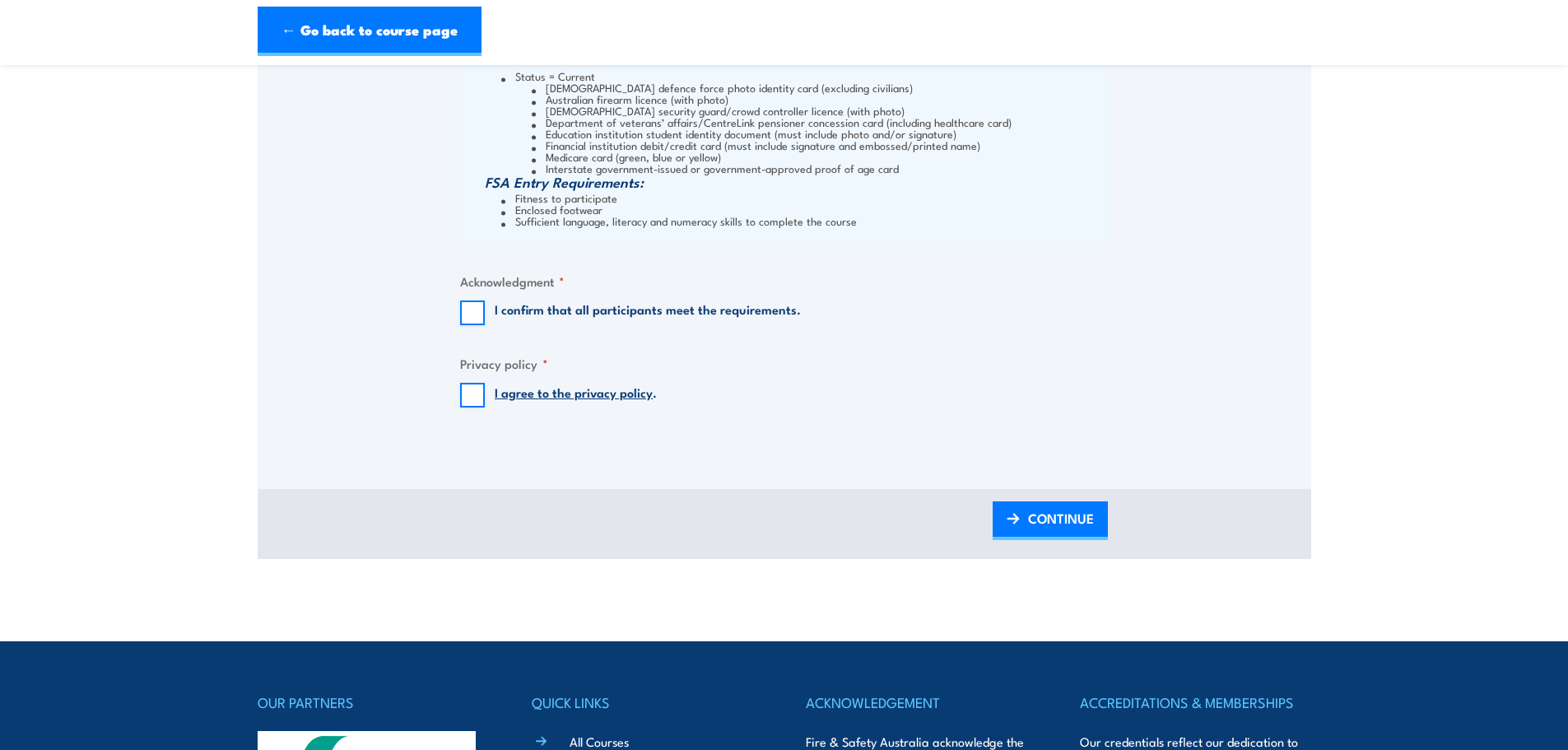
click at [490, 317] on div "I confirm that all participants meet the requirements." at bounding box center [631, 312] width 341 height 25
click at [484, 318] on input "I confirm that all participants meet the requirements." at bounding box center [473, 312] width 25 height 25
checkbox input "true"
click at [480, 399] on input "I agree to the privacy policy ." at bounding box center [473, 395] width 25 height 25
checkbox input "true"
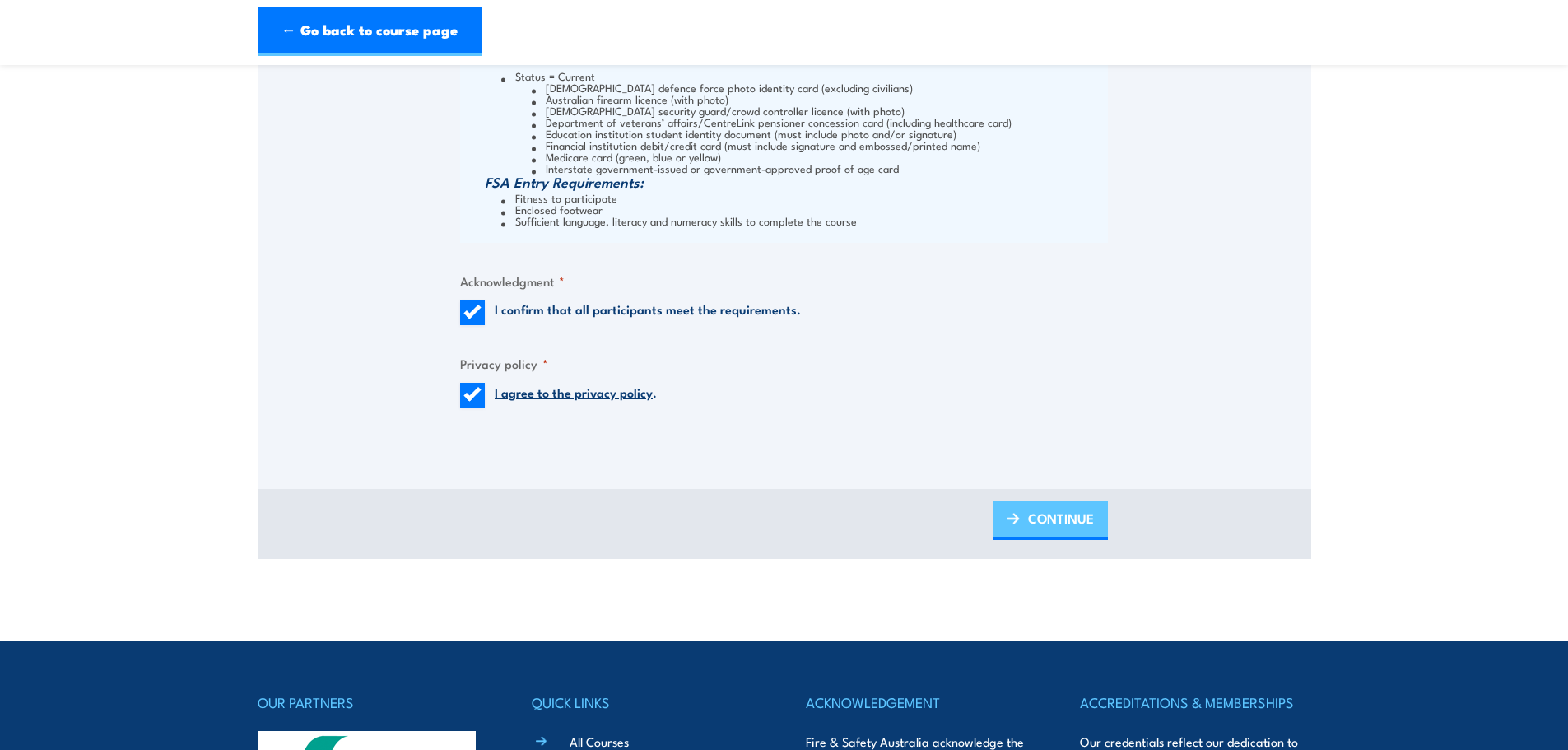
click at [1013, 514] on img at bounding box center [1013, 519] width 13 height 12
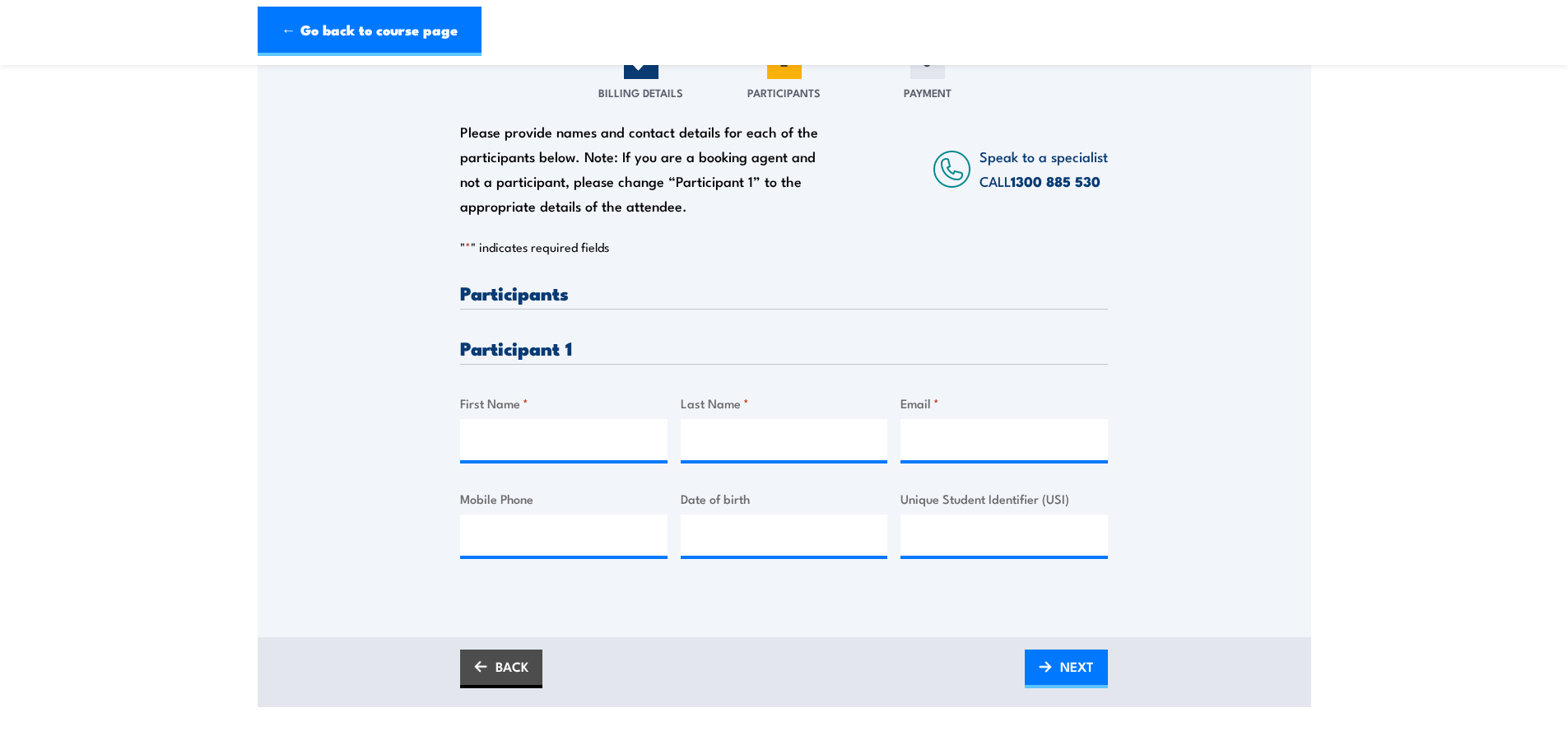
scroll to position [329, 0]
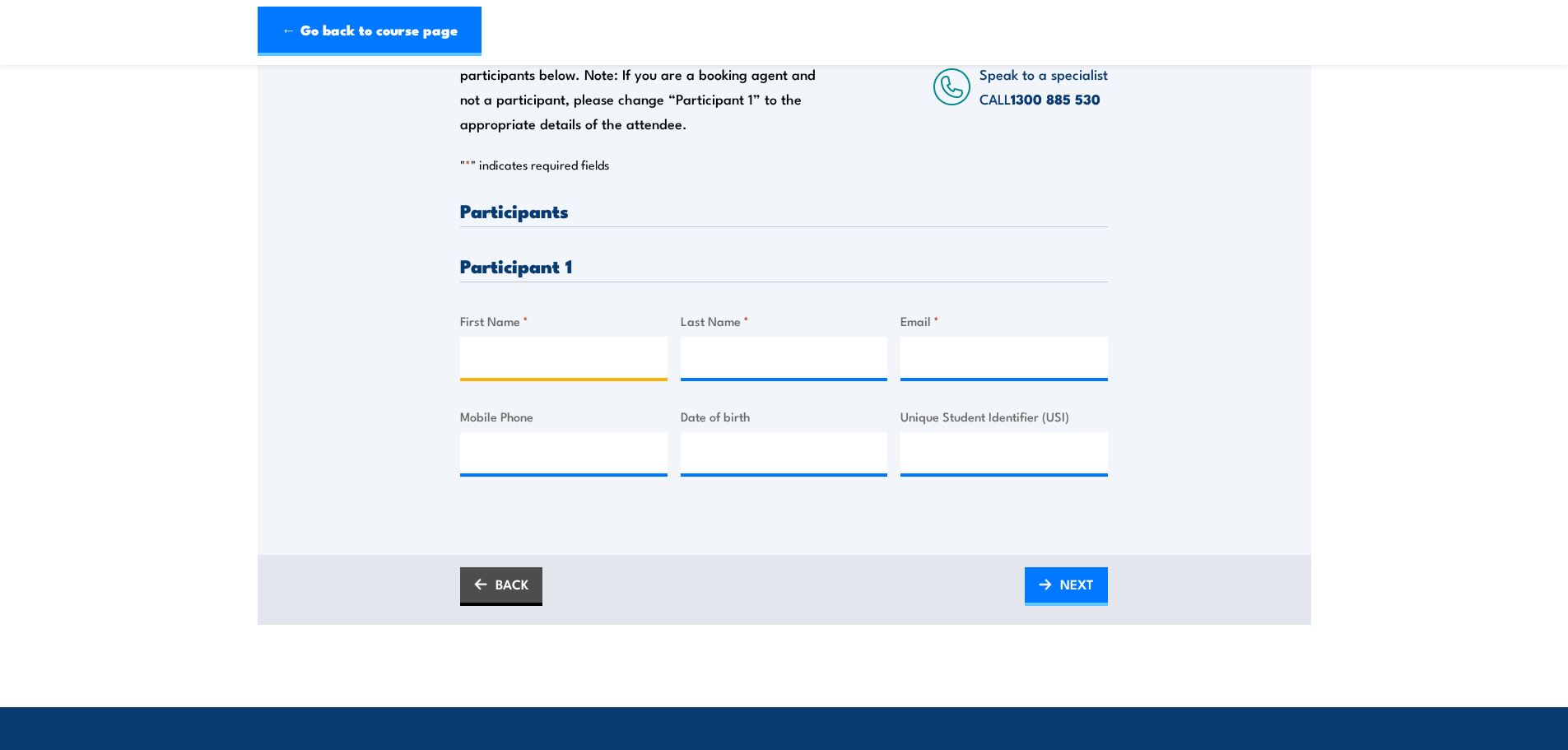
click at [575, 365] on input "First Name *" at bounding box center [564, 357] width 207 height 41
type input "Dale"
type input "Westerland"
paste input "61 000 031 569"
type input "61 000 031 569"
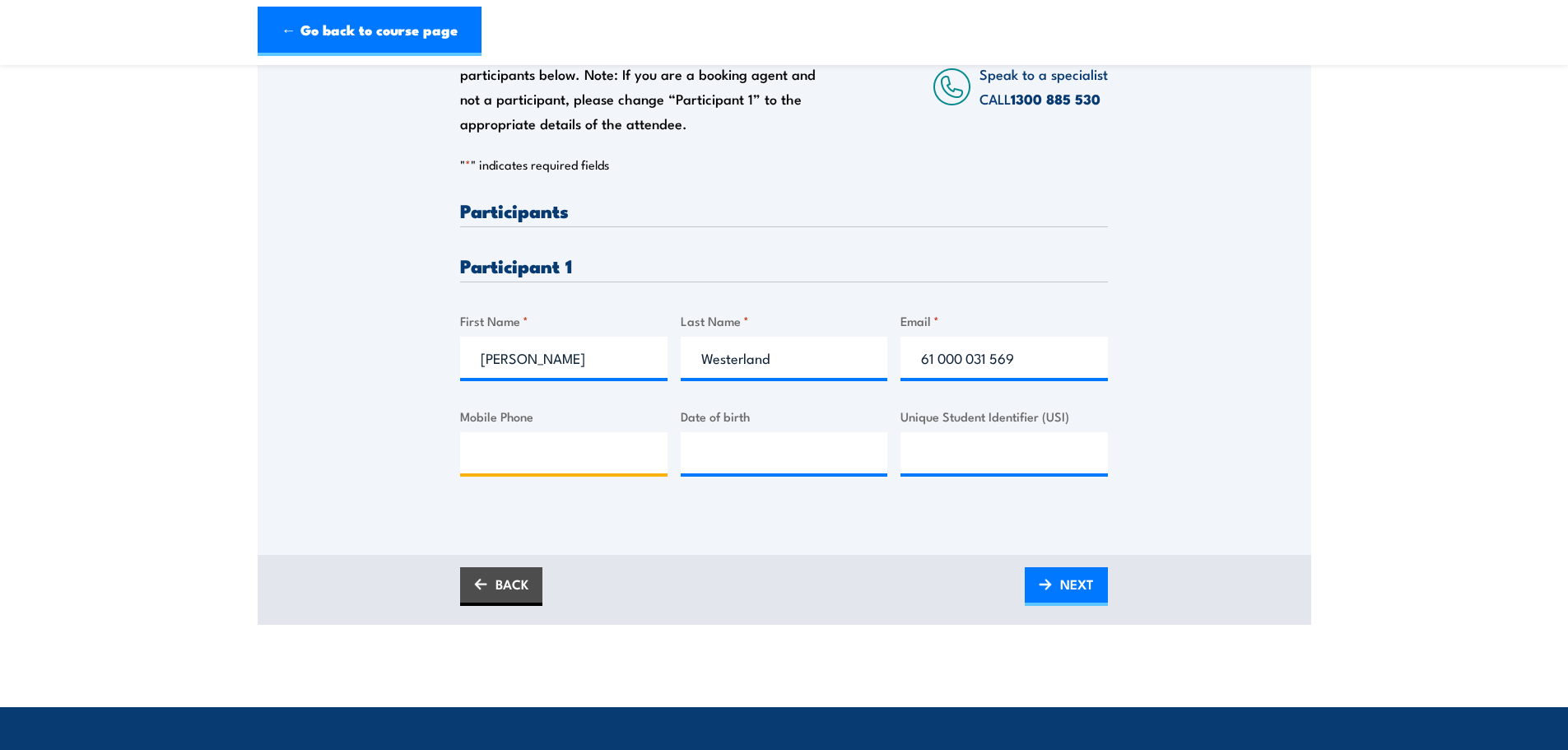
click at [582, 463] on input "Mobile Phone" at bounding box center [564, 452] width 207 height 41
drag, startPoint x: 954, startPoint y: 357, endPoint x: 888, endPoint y: 357, distance: 66.0
click at [888, 357] on div "Please provide names and contact details for each of the participants below. No…" at bounding box center [784, 351] width 648 height 301
paste input "mailto:dale.westerland@gmail.com"
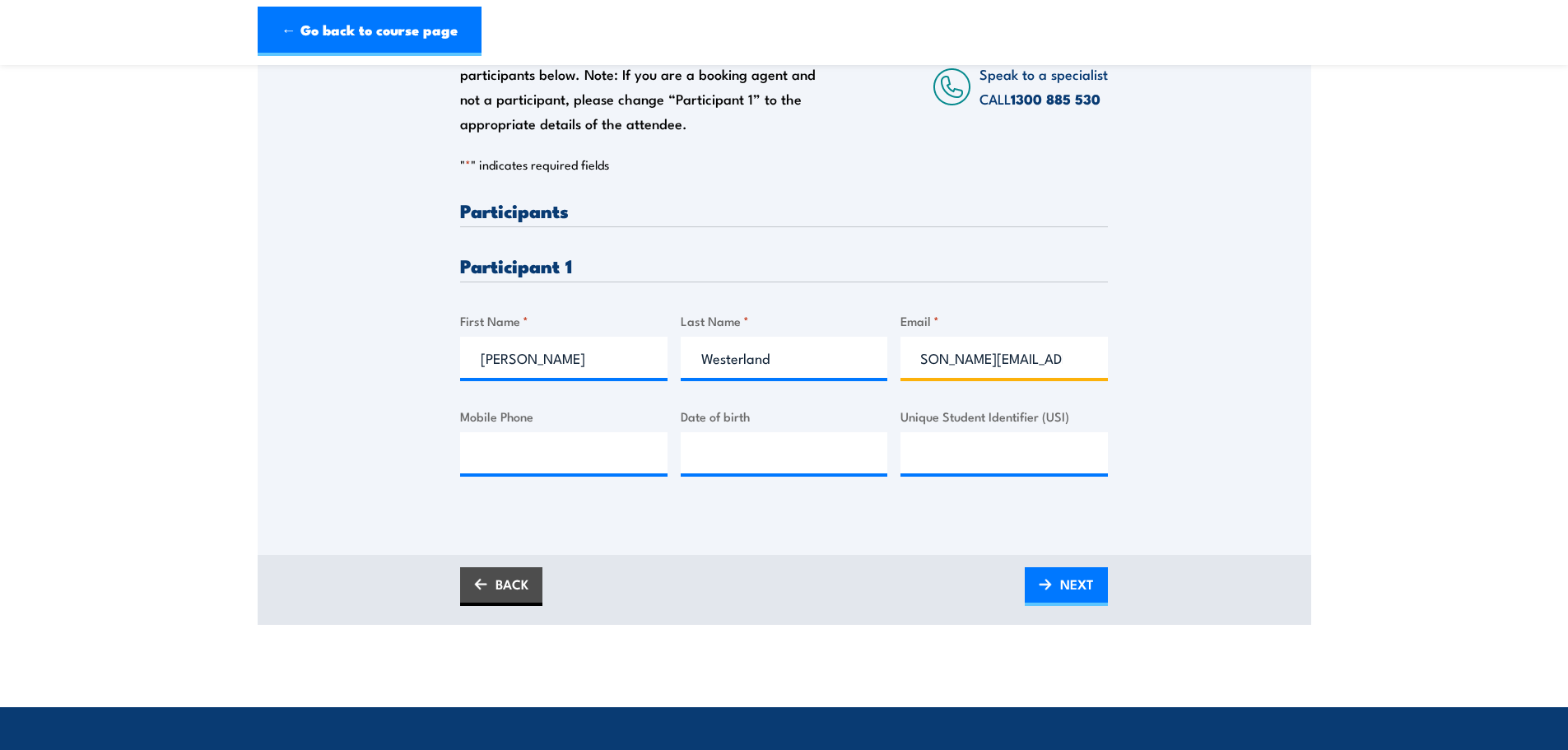
type input "mailto:dale.westerland@gmail.com"
click at [533, 439] on input "Mobile Phone" at bounding box center [564, 452] width 207 height 41
paste input "0408 885 261"
type input "0408 885 261"
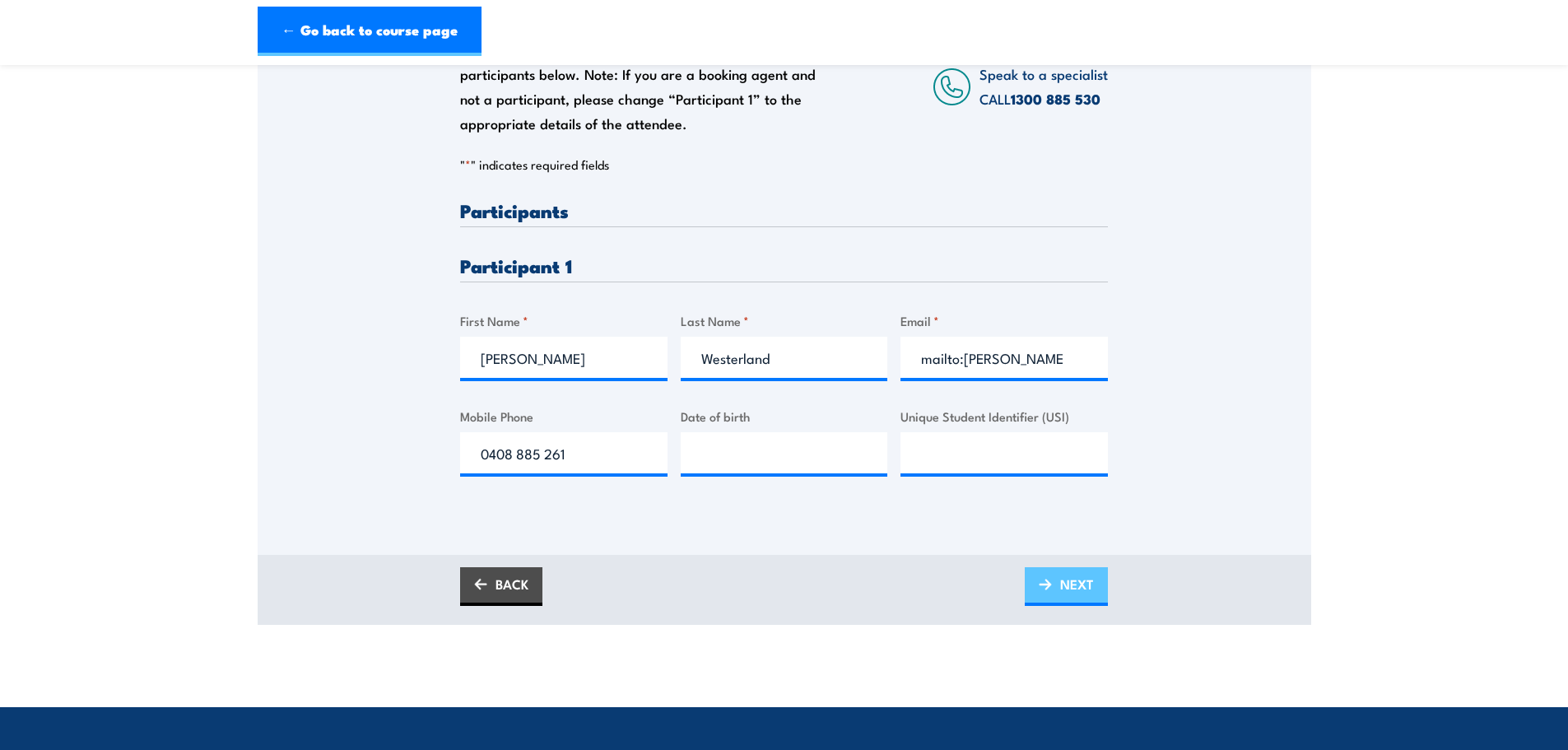
click at [1076, 584] on span "NEXT" at bounding box center [1077, 583] width 34 height 43
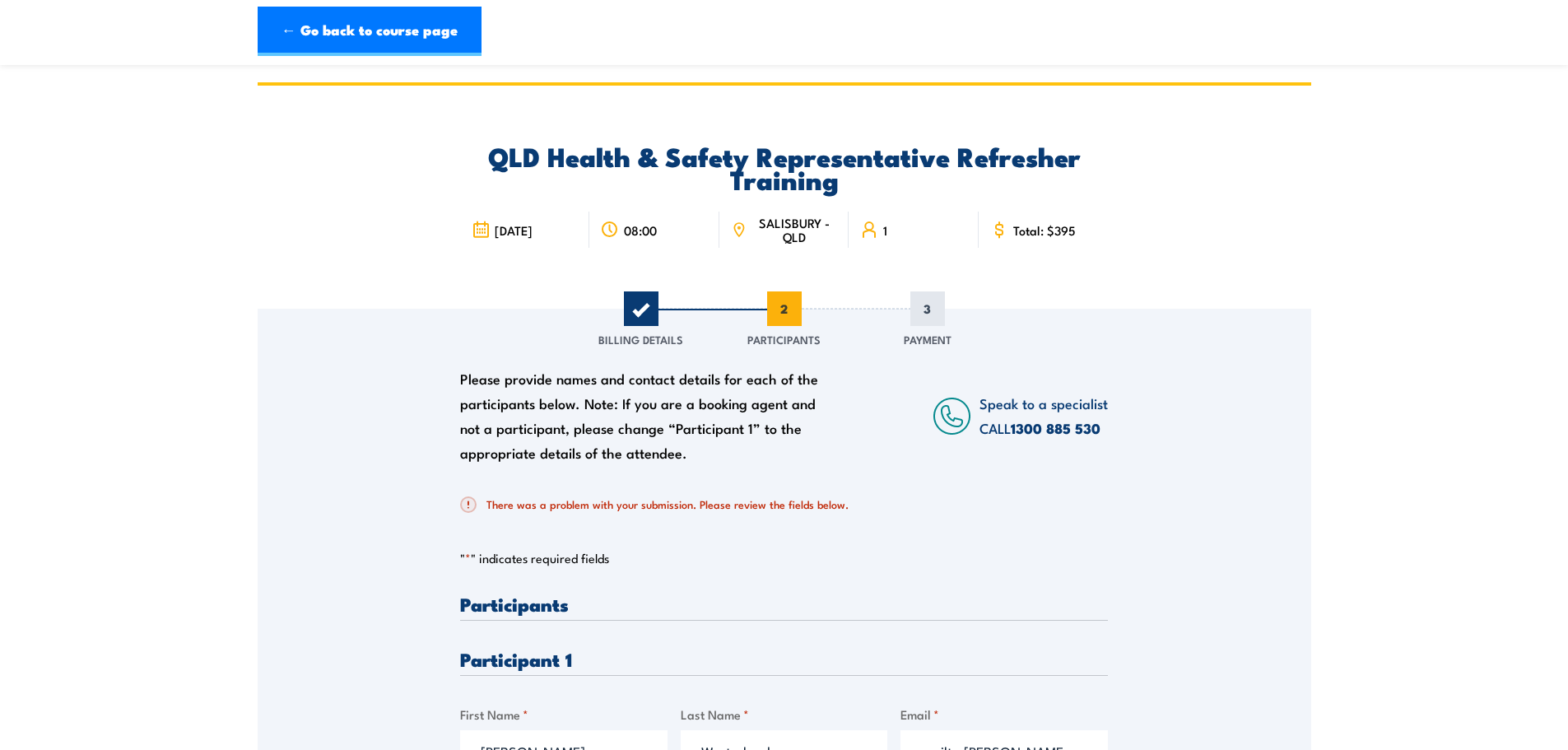
scroll to position [412, 0]
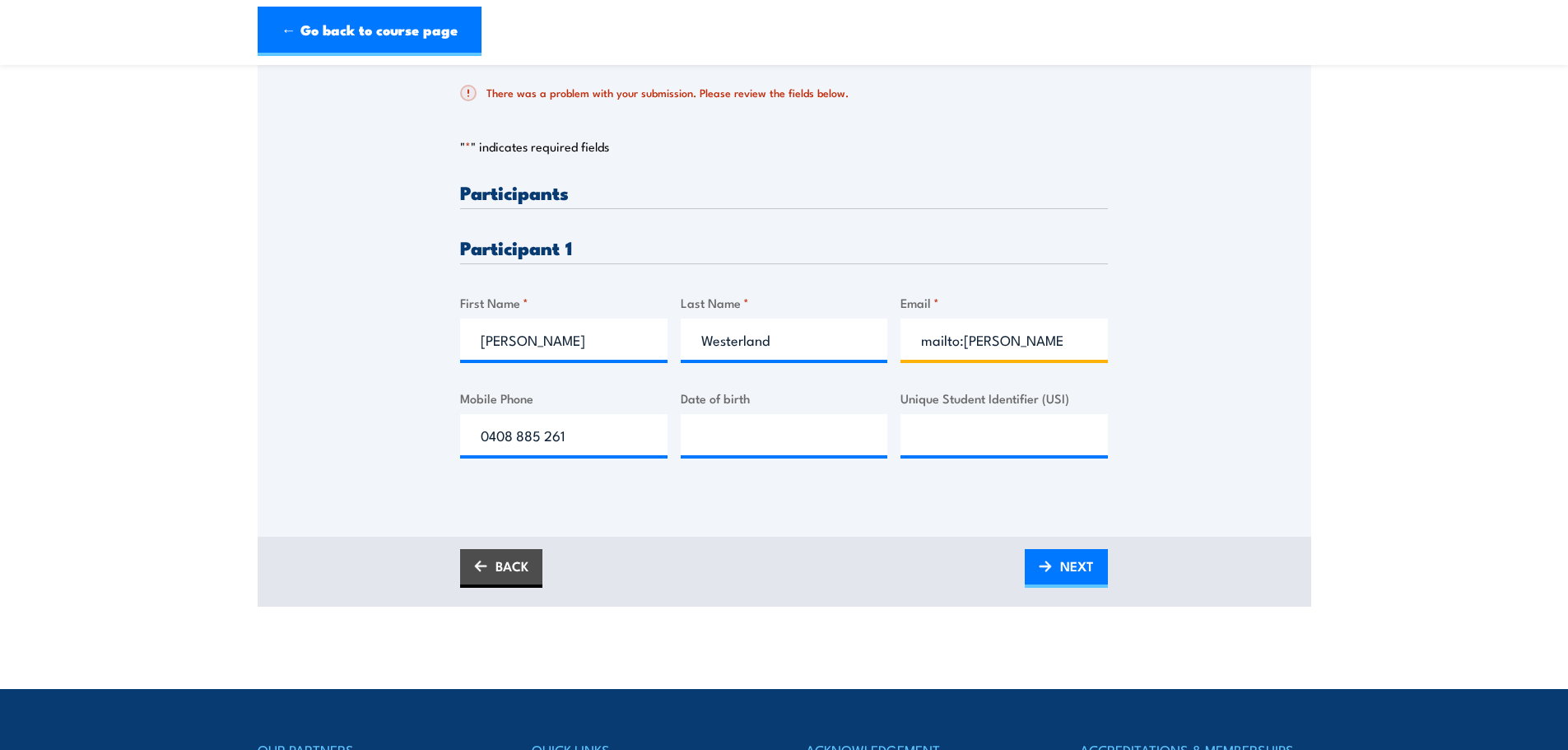
drag, startPoint x: 963, startPoint y: 342, endPoint x: 880, endPoint y: 336, distance: 83.2
click at [880, 336] on div "Please provide names and contact details for each of the participants below. No…" at bounding box center [784, 333] width 648 height 301
type input "dale.westerland@gmail.com"
click at [1065, 579] on span "NEXT" at bounding box center [1077, 566] width 34 height 43
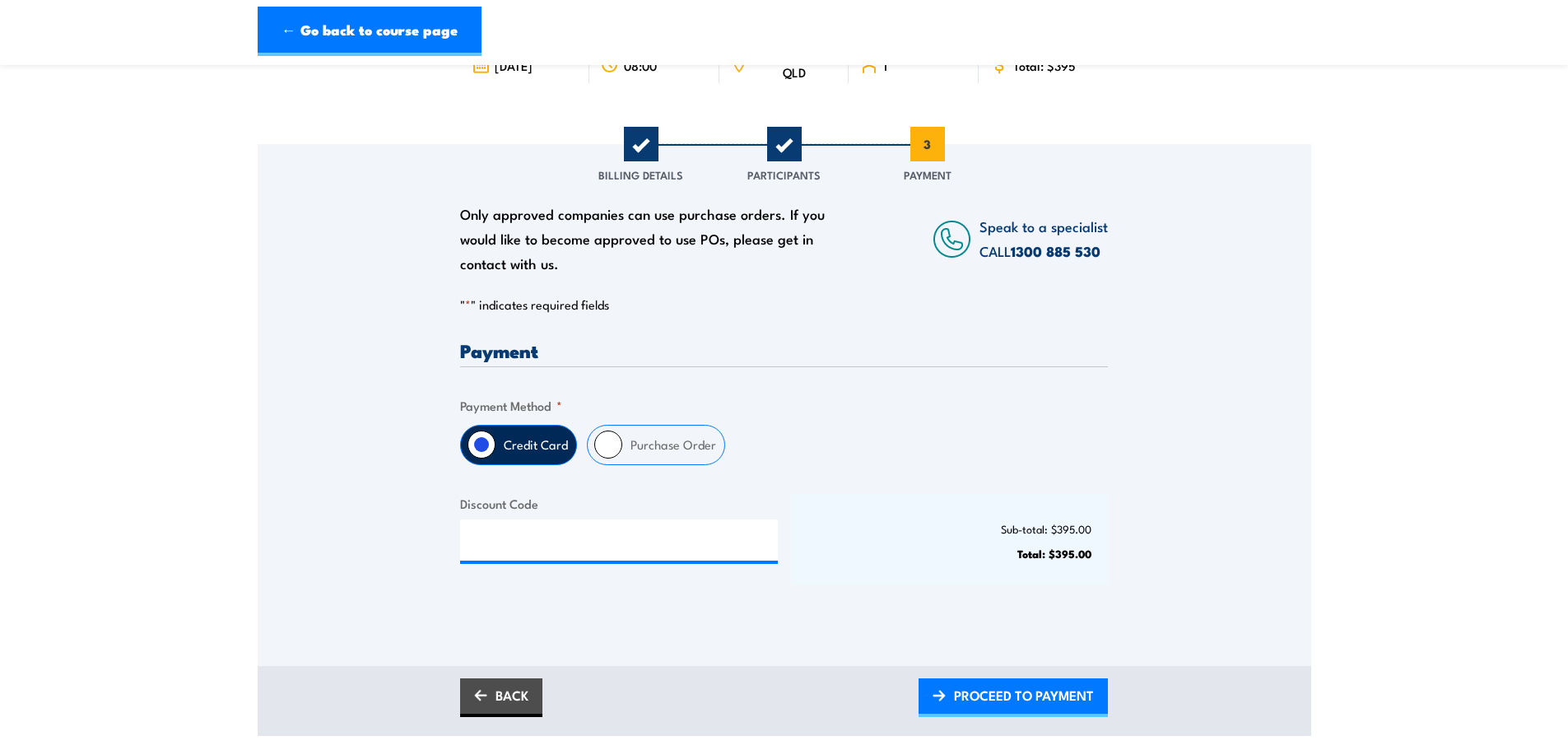
scroll to position [247, 0]
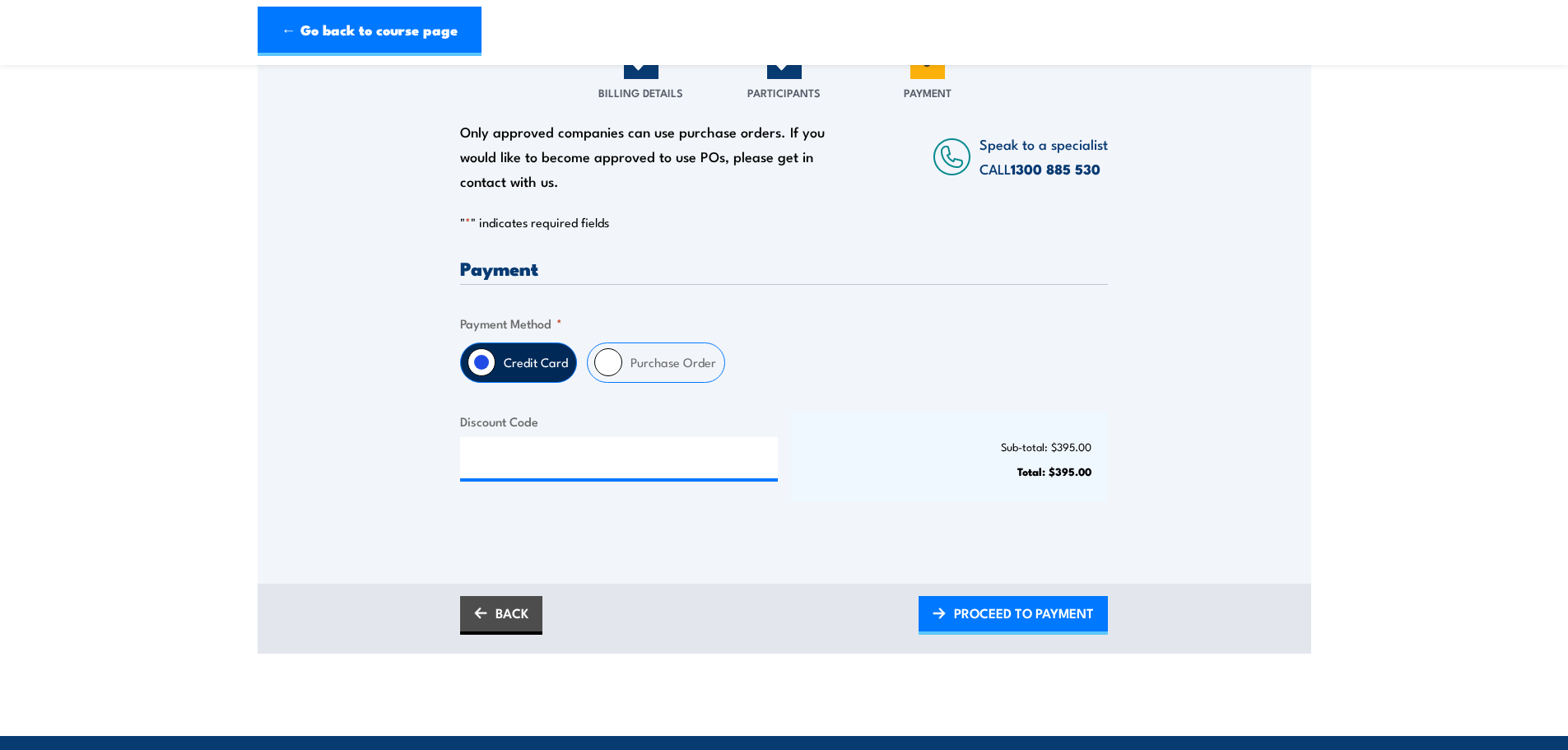
click at [610, 372] on input "Purchase Order" at bounding box center [608, 362] width 28 height 28
radio input "true"
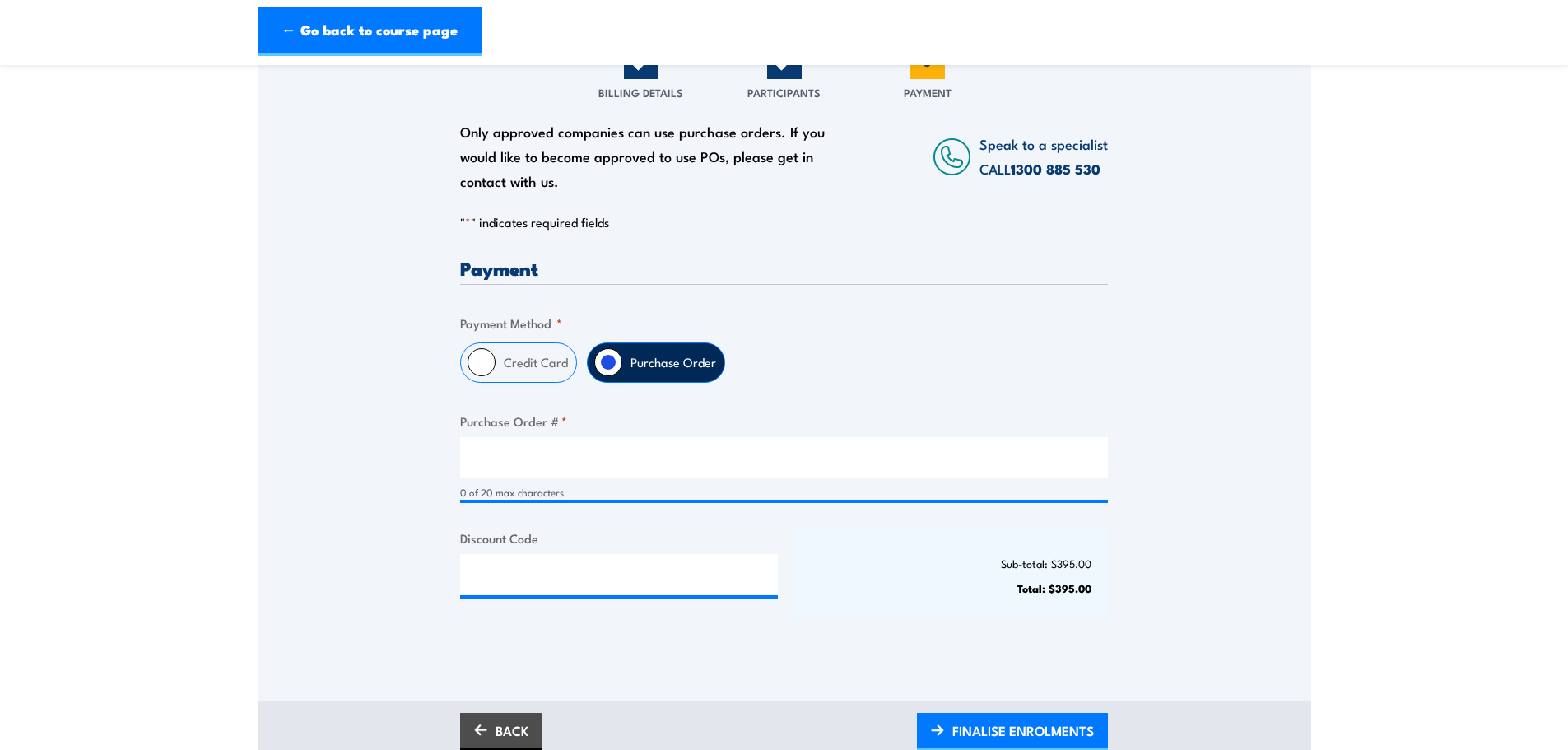
scroll to position [329, 0]
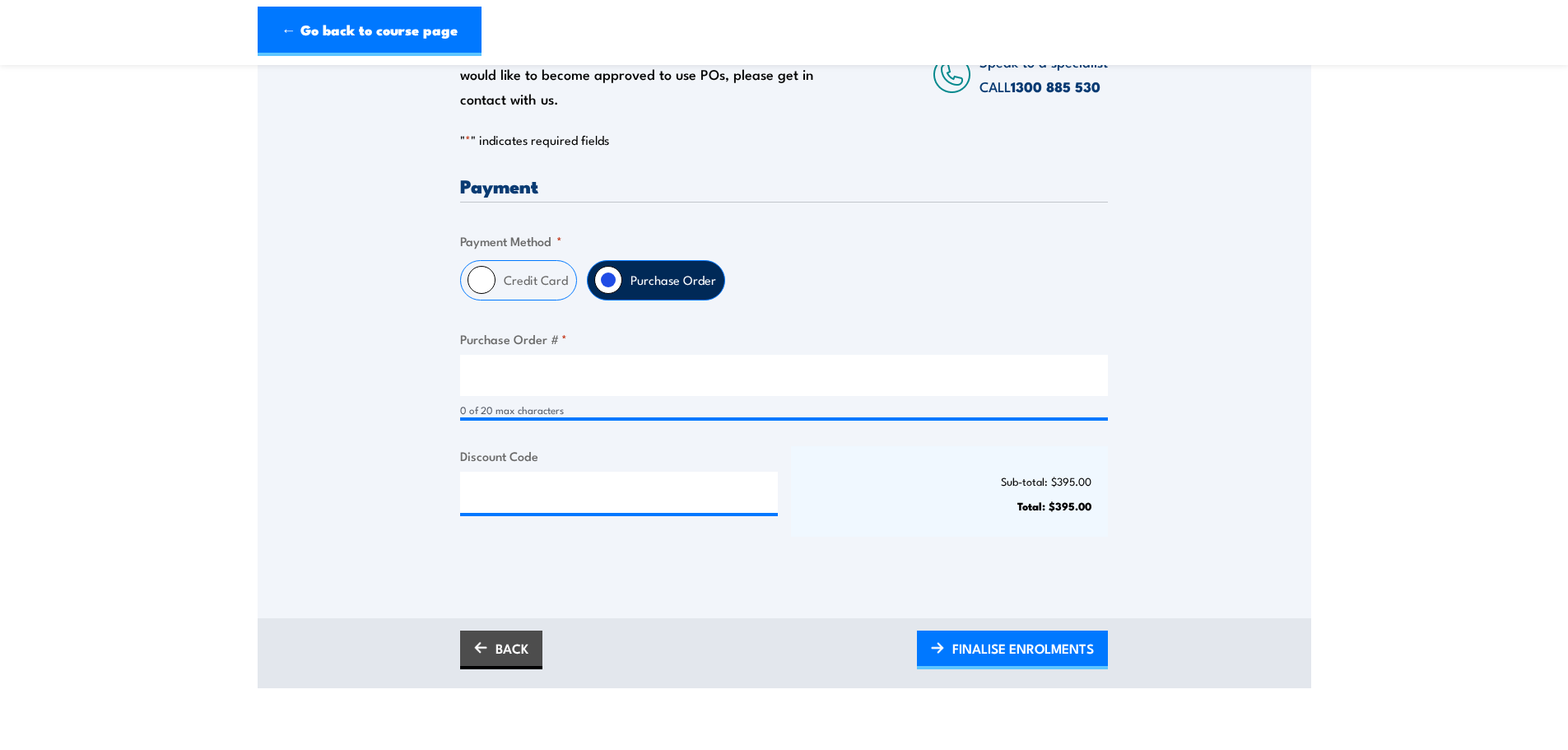
click at [509, 404] on div "0 of 20 max characters" at bounding box center [784, 410] width 648 height 16
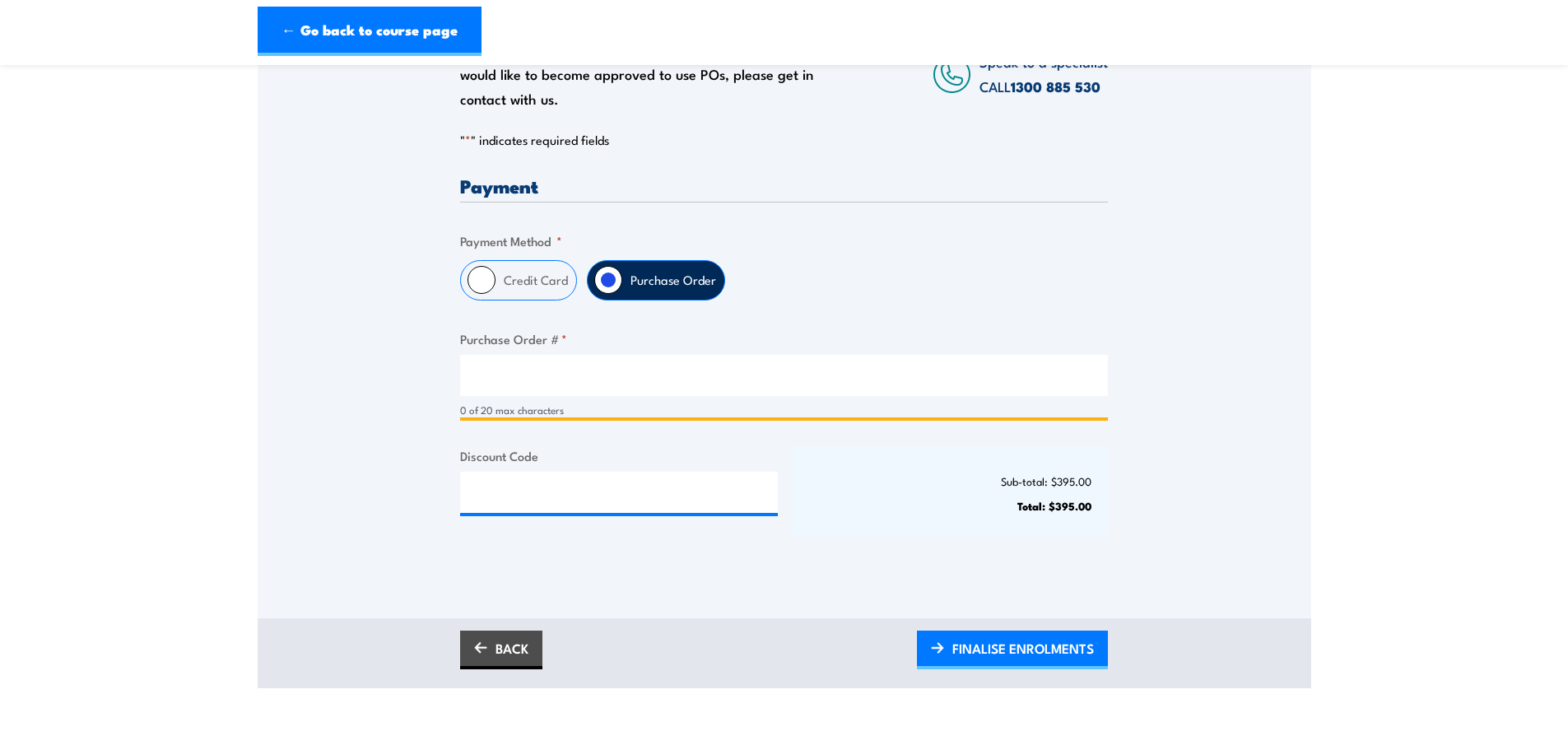
click at [512, 384] on input "Purchase Order # *" at bounding box center [784, 375] width 648 height 41
paste input "AU24547"
type input "AU24547"
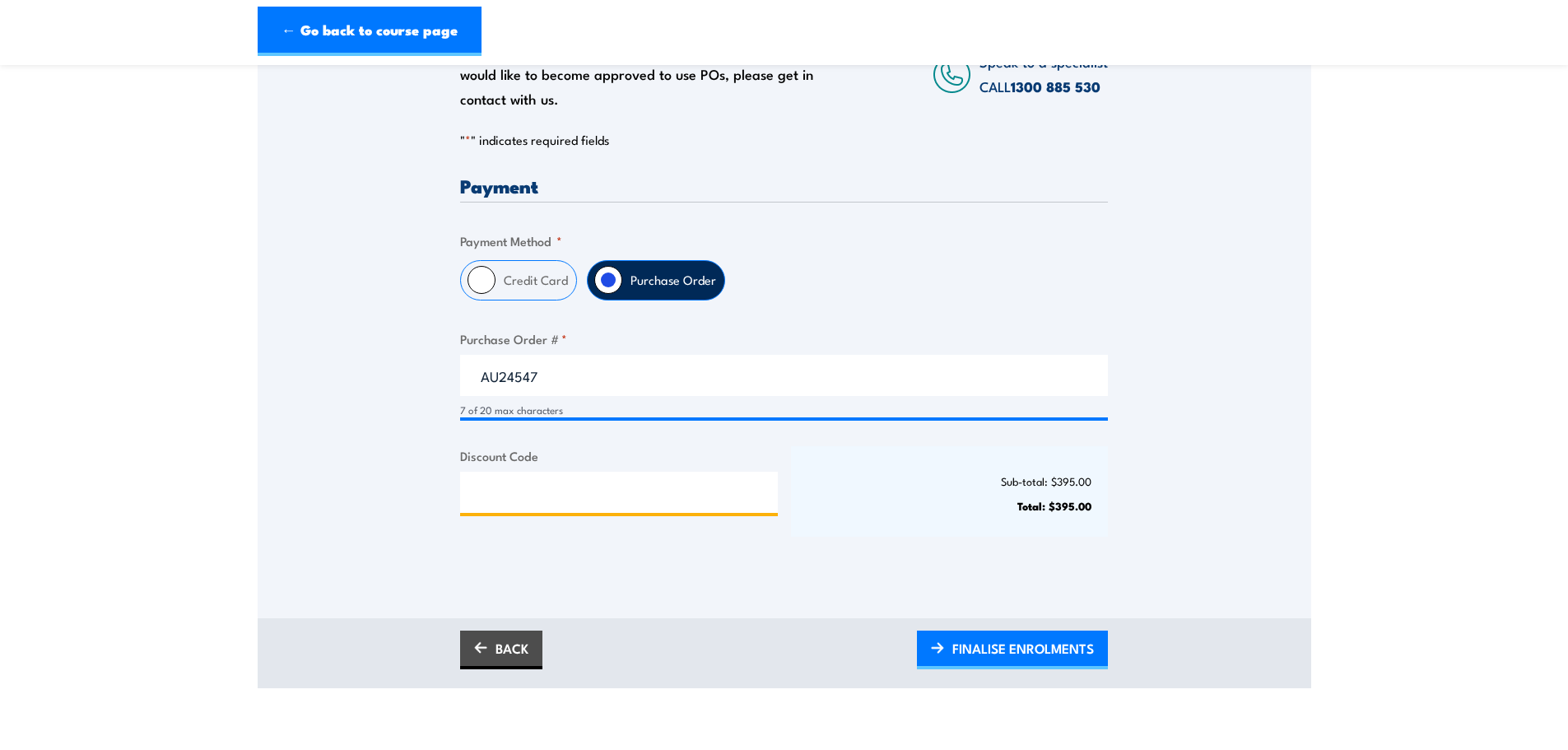
click at [528, 485] on input "Discount Code" at bounding box center [619, 492] width 318 height 41
click at [673, 494] on input "Discount Code" at bounding box center [619, 492] width 318 height 41
paste input "NSCAGOLD2025!"
type input "NSCAGOLD2025!"
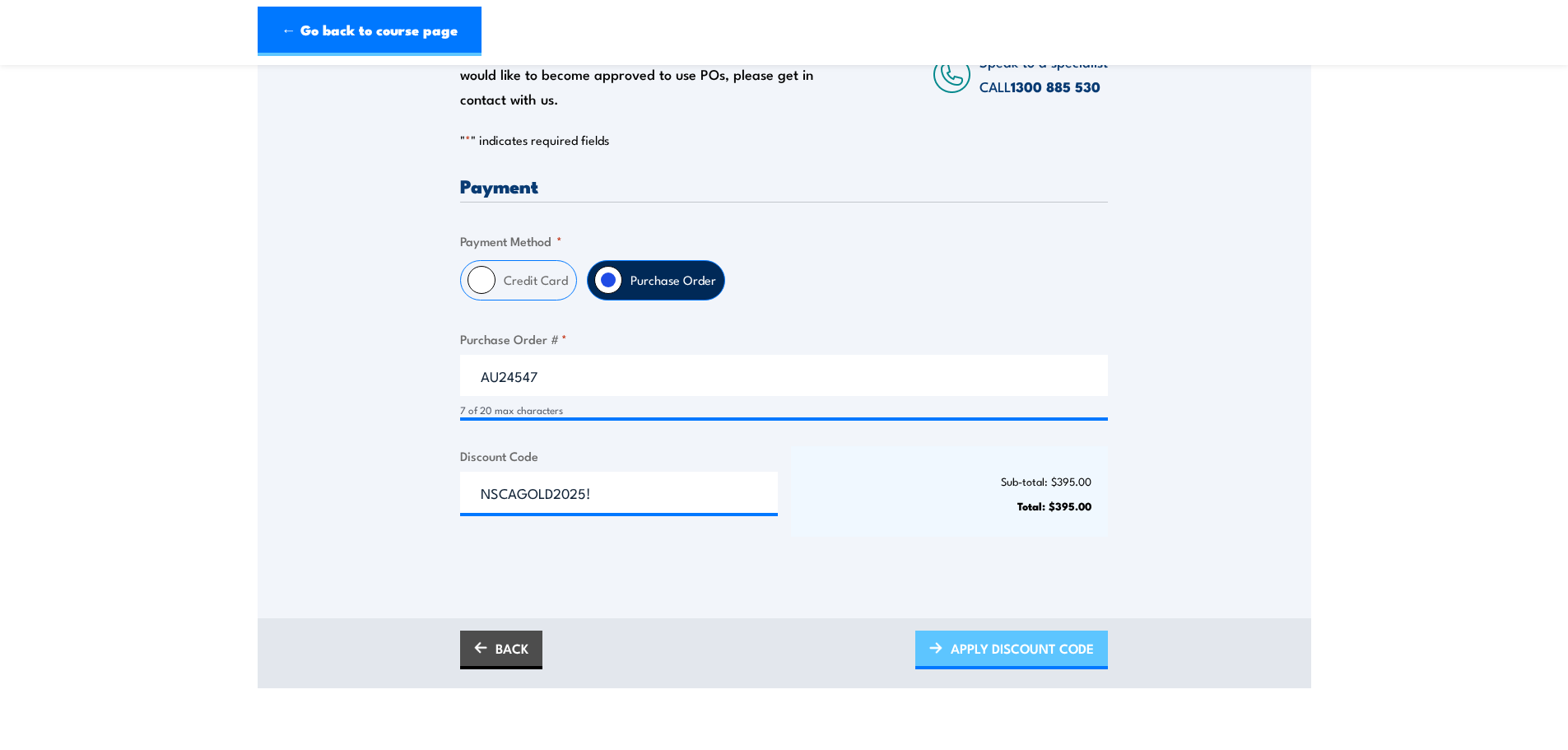
click at [1009, 655] on span "APPLY DISCOUNT CODE" at bounding box center [1022, 648] width 143 height 43
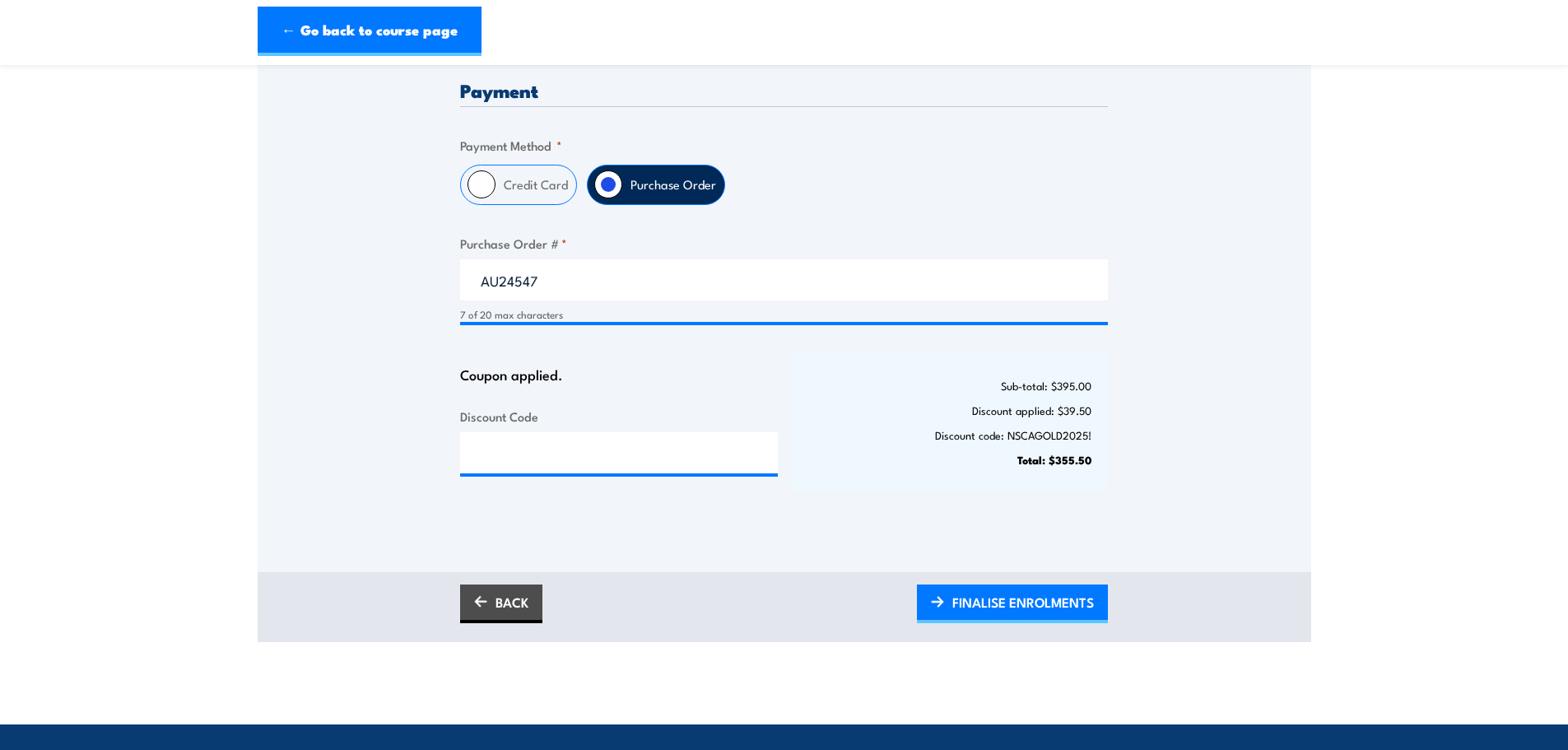
scroll to position [0, 0]
click at [1032, 609] on span "FINALISE ENROLMENTS" at bounding box center [1024, 602] width 142 height 43
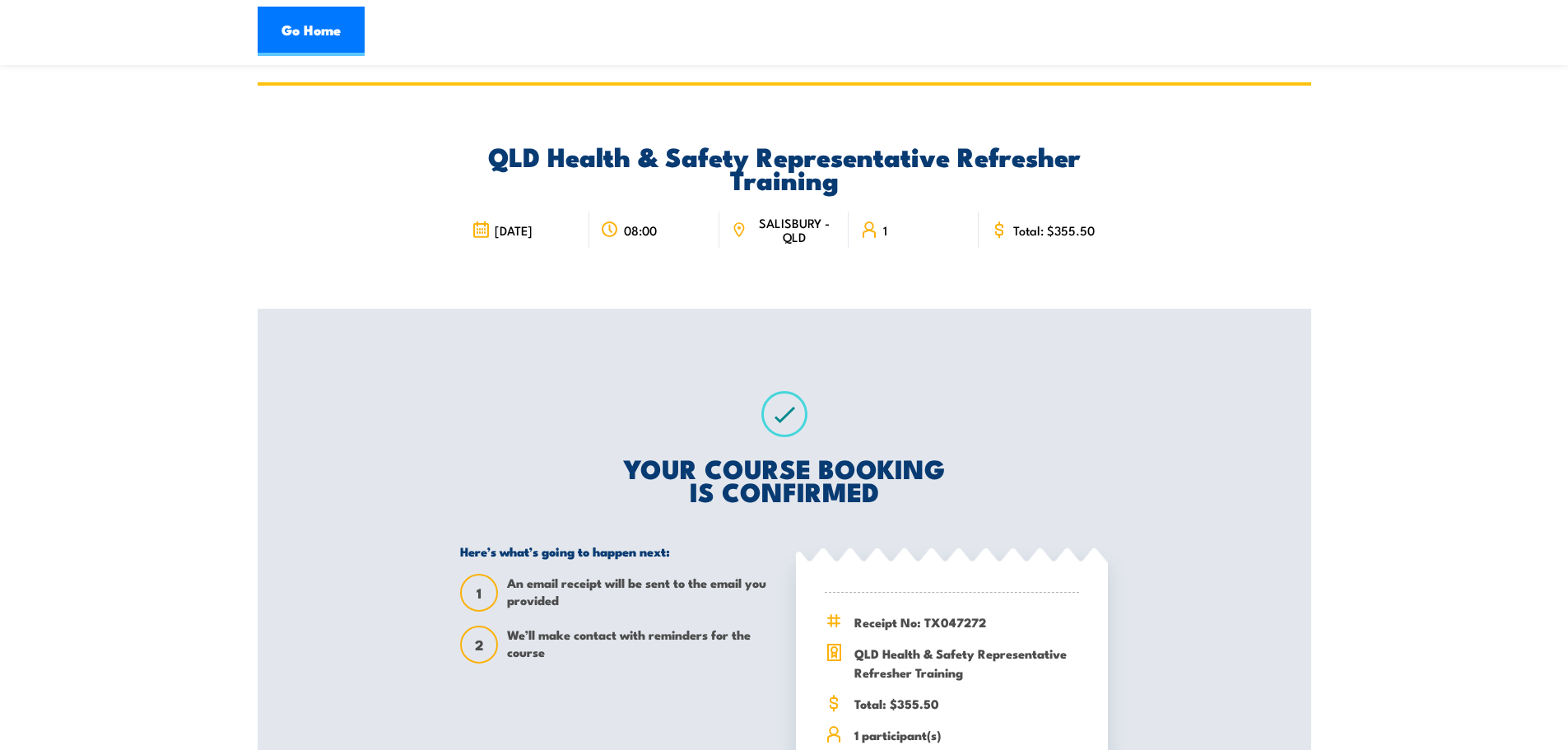
scroll to position [247, 0]
